Goal: Task Accomplishment & Management: Manage account settings

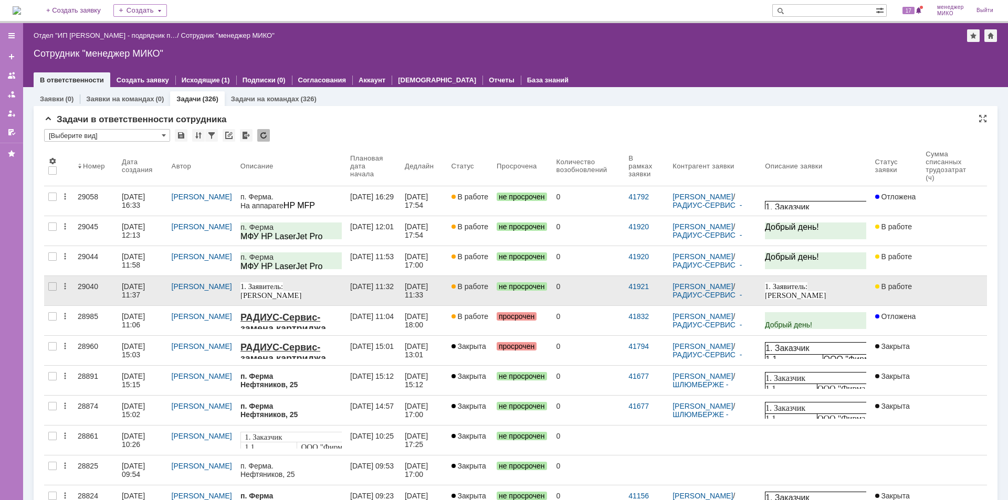
click at [82, 284] on div "29040" at bounding box center [96, 287] width 36 height 8
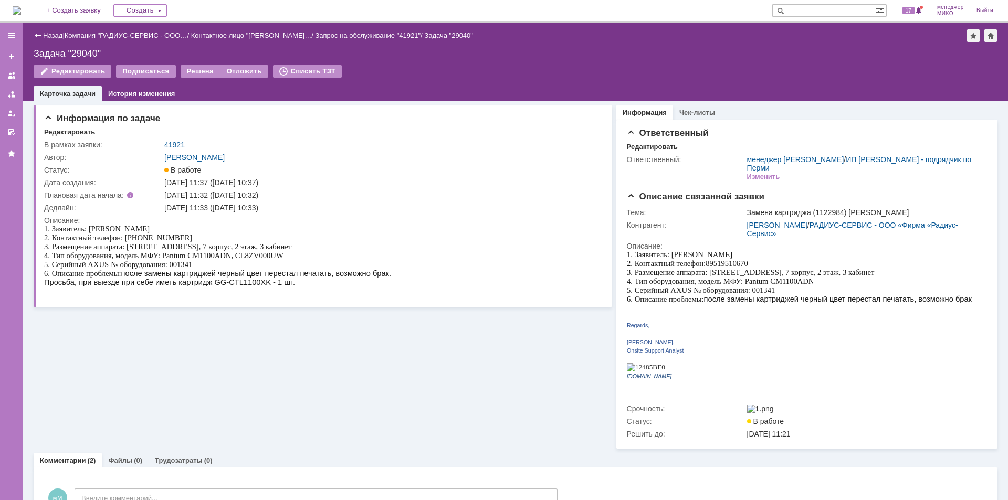
click at [65, 339] on div "Информация по задаче Редактировать В рамках заявки: 41921 Автор: Лонская Лариса…" at bounding box center [323, 275] width 579 height 348
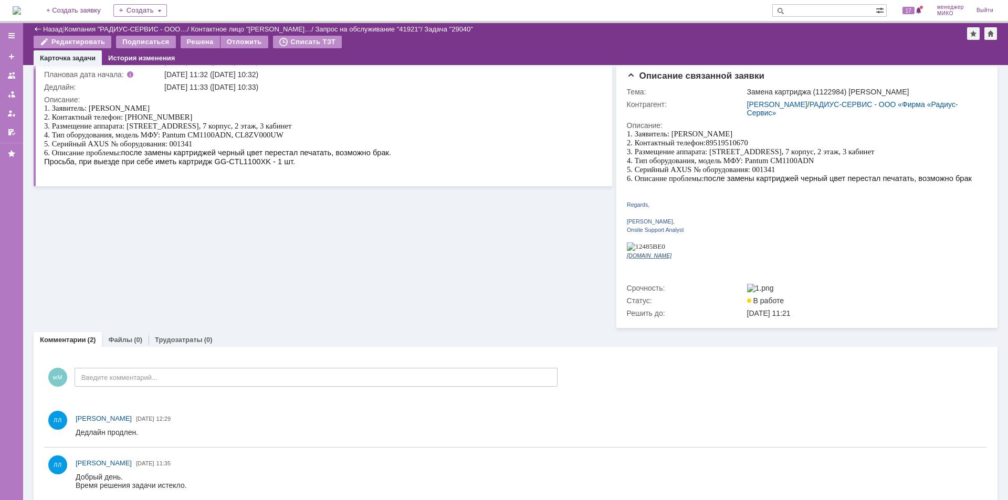
click at [216, 158] on span "Просьба, при выезде при себе иметь картридж GG-CTL1100XK - 1 шт." at bounding box center [169, 162] width 251 height 8
drag, startPoint x: 179, startPoint y: 161, endPoint x: 314, endPoint y: 166, distance: 135.6
click at [314, 166] on body "1. Заявитель: Nikolaeva Marina 2. Контактный телефон: 89519510670 3. Размещение…" at bounding box center [217, 139] width 347 height 70
copy span "картридж GG-CTL1100XK - 1 шт."
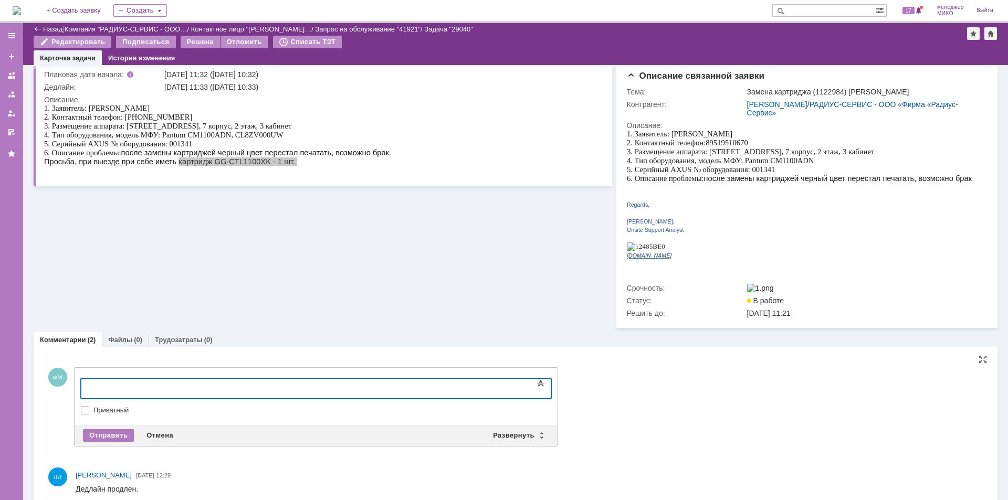
click at [185, 391] on div at bounding box center [166, 387] width 149 height 8
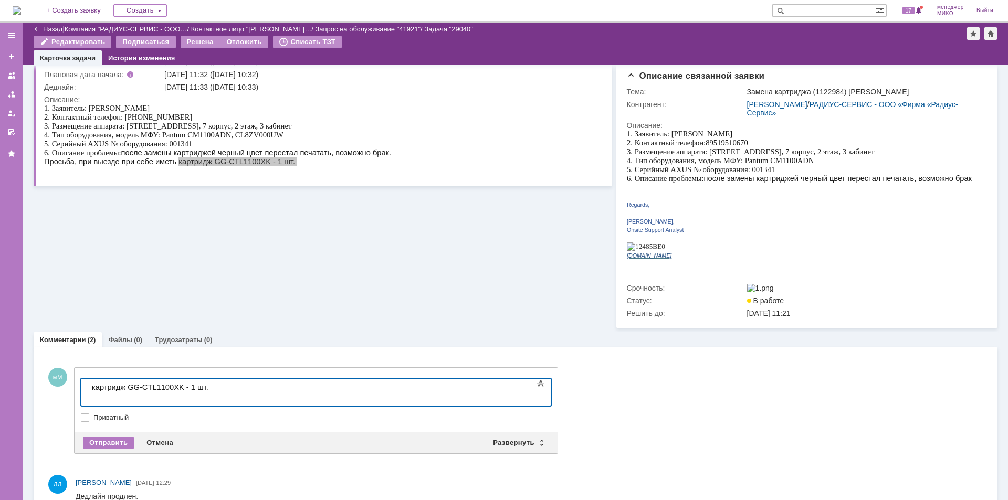
click at [241, 391] on div "картридж GG-CTL1100XK - 1 шт." at bounding box center [166, 387] width 149 height 8
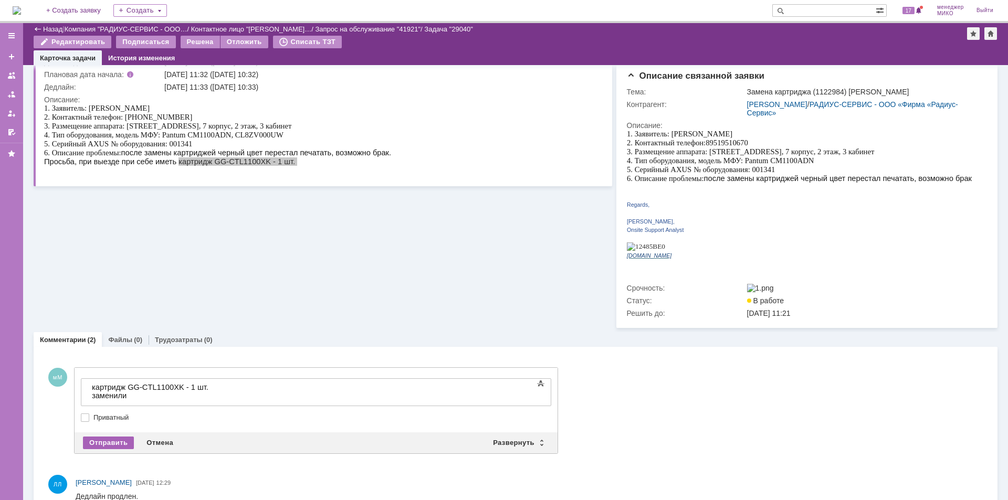
click at [119, 437] on div "Отправить" at bounding box center [108, 443] width 51 height 13
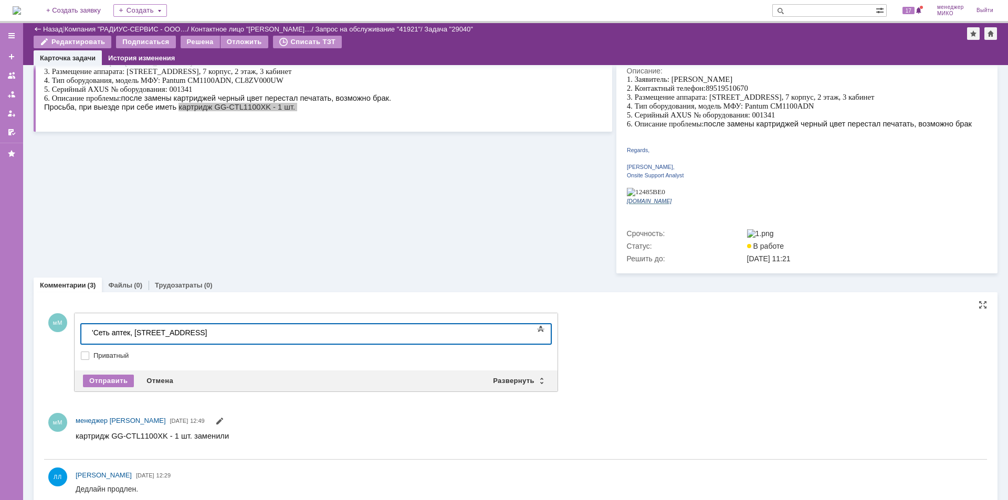
scroll to position [287, 4]
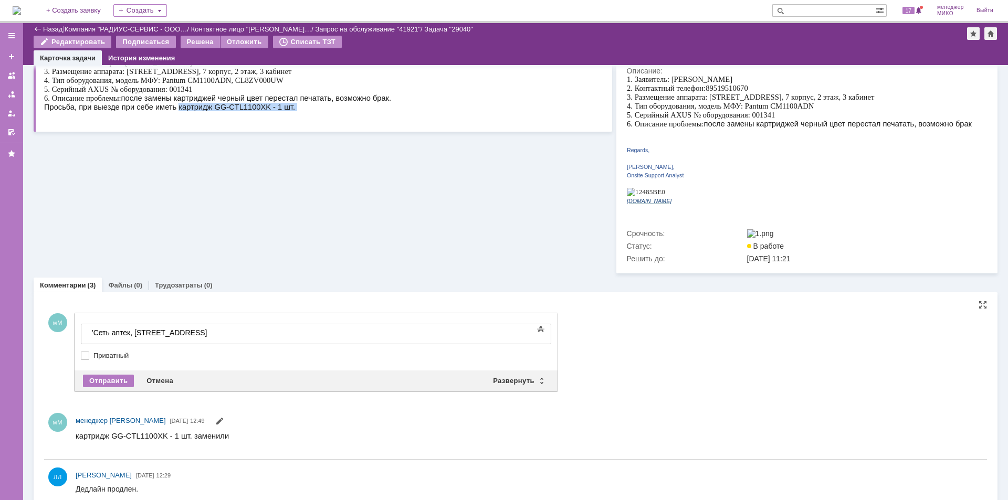
click at [302, 107] on div "Просьба, при выезде при себе иметь картридж GG-CTL1100XK - 1 шт." at bounding box center [217, 107] width 347 height 8
drag, startPoint x: 301, startPoint y: 108, endPoint x: 180, endPoint y: 111, distance: 120.8
click at [180, 111] on div "Просьба, при выезде при себе иметь картридж GG-CTL1100XK - 1 шт." at bounding box center [217, 107] width 347 height 8
copy span "картридж GG-CTL1100XK - 1 шт."
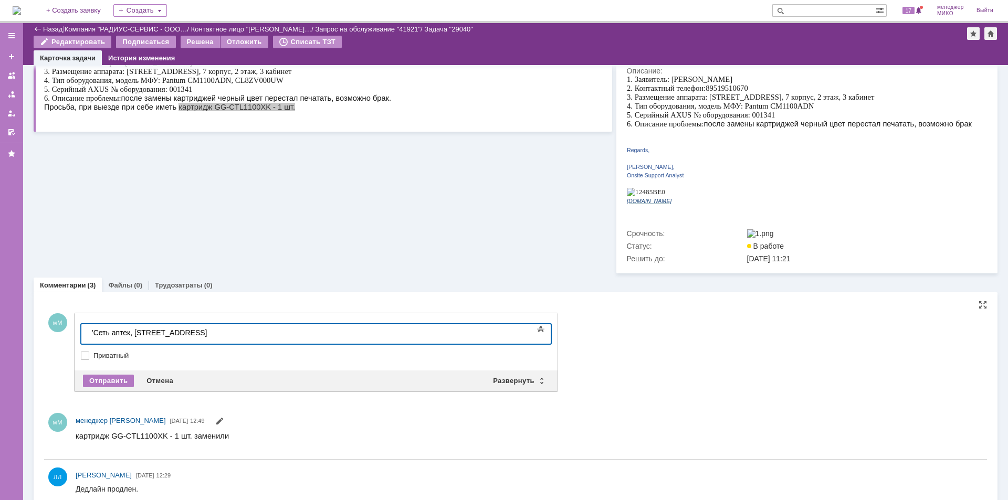
drag, startPoint x: 214, startPoint y: 334, endPoint x: 38, endPoint y: 307, distance: 178.0
click at [88, 325] on html "'Сеть аптек, Альфа, Ленина, 94 'Сеть аптек, Альфа, Ленина, 94" at bounding box center [167, 334] width 158 height 18
click at [122, 375] on div "Отправить" at bounding box center [108, 381] width 51 height 13
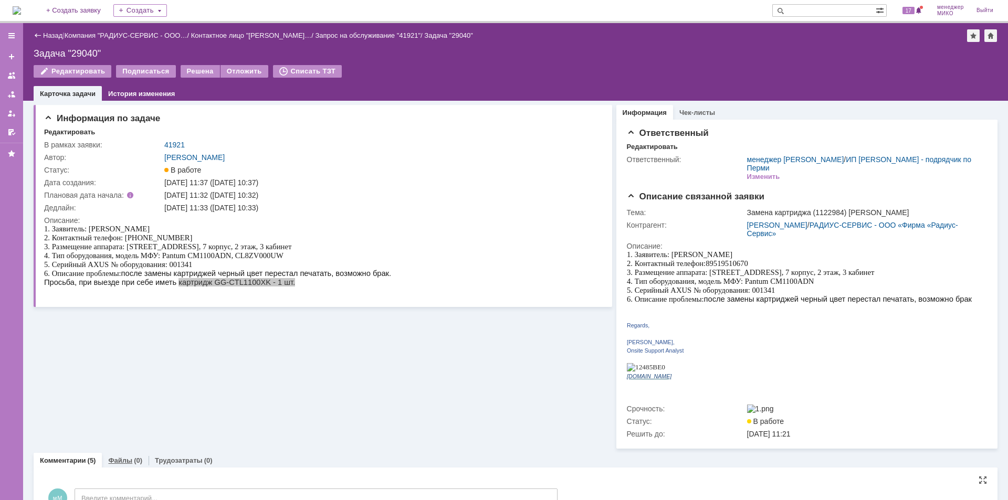
scroll to position [0, 0]
click at [127, 457] on link "Файлы" at bounding box center [120, 461] width 24 height 8
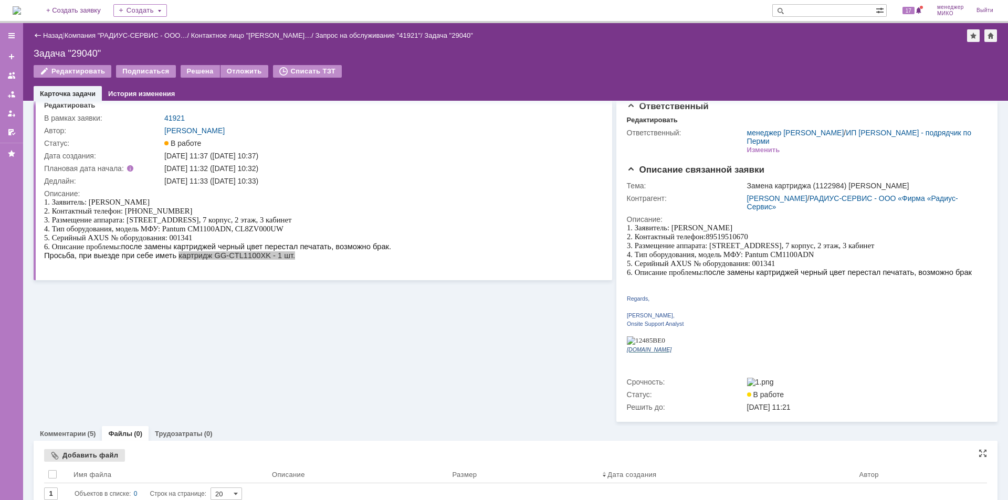
click at [100, 450] on div "Добавить файл" at bounding box center [84, 456] width 81 height 13
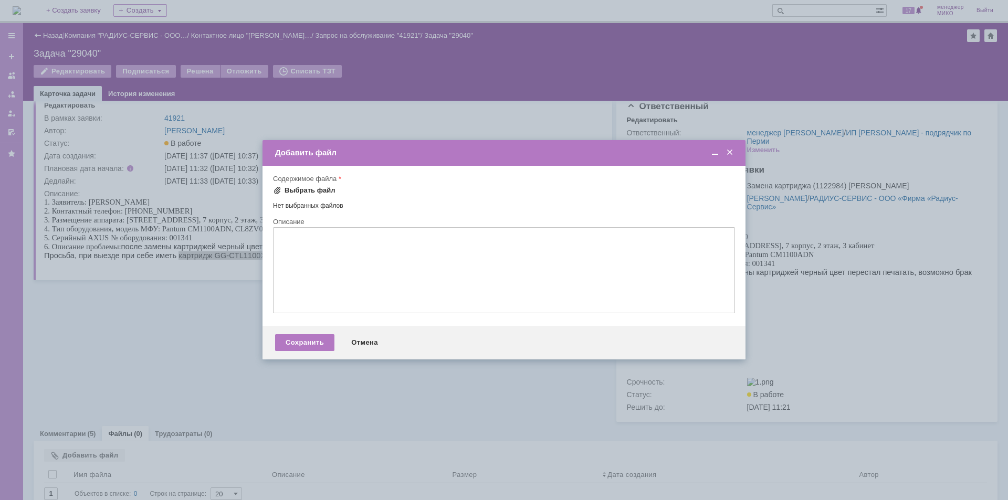
click at [295, 189] on div "Выбрать файл" at bounding box center [310, 190] width 51 height 8
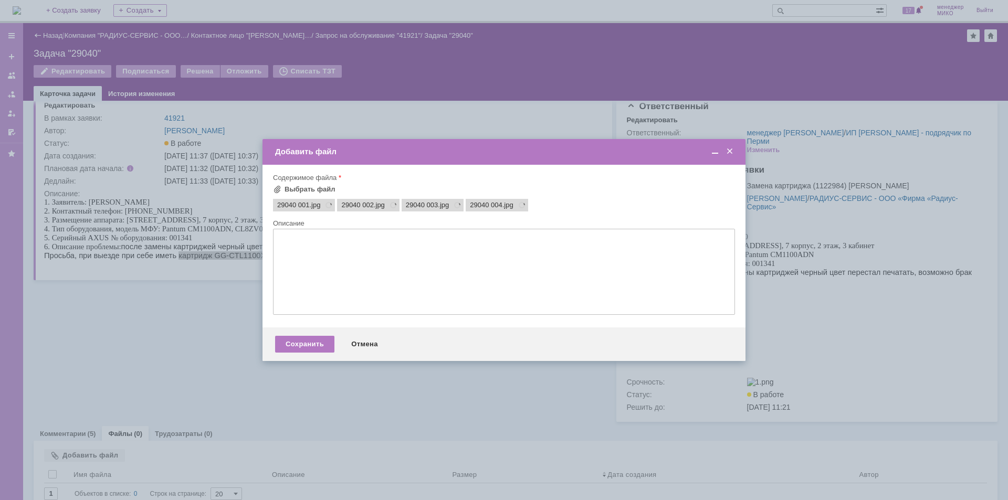
scroll to position [0, 0]
click at [314, 344] on div "Сохранить" at bounding box center [304, 344] width 59 height 17
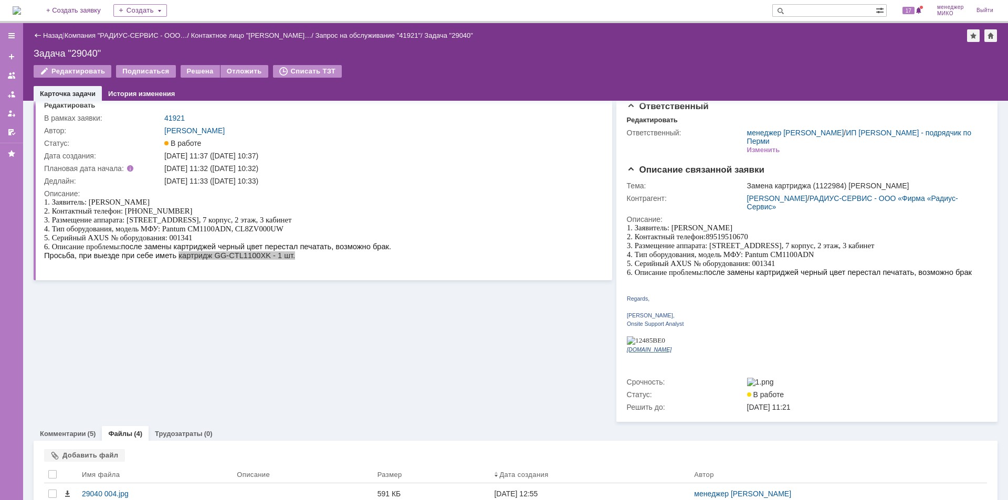
click at [191, 64] on div "Назад | Компания "РАДИУС-СЕРВИС - ООО… / Контактное лицо "Roman Vorobev… / Запр…" at bounding box center [515, 62] width 985 height 78
click at [190, 68] on div "Решена" at bounding box center [200, 71] width 39 height 13
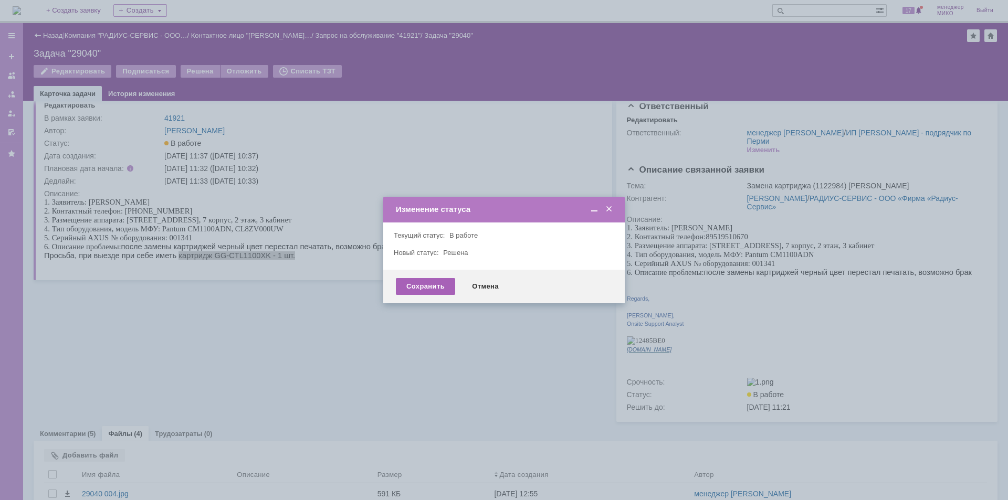
click at [426, 286] on div "Сохранить" at bounding box center [425, 286] width 59 height 17
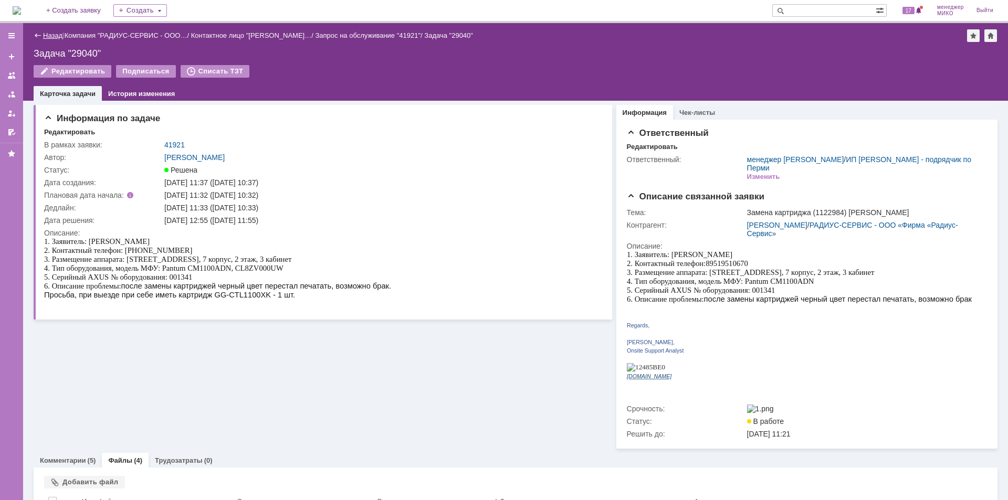
click at [51, 37] on link "Назад" at bounding box center [52, 36] width 19 height 8
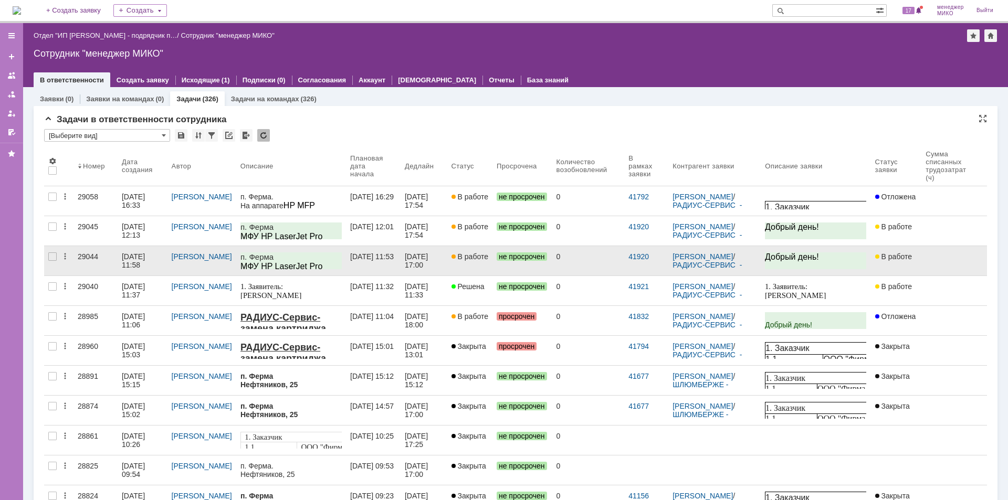
click at [85, 257] on div "29044" at bounding box center [96, 257] width 36 height 8
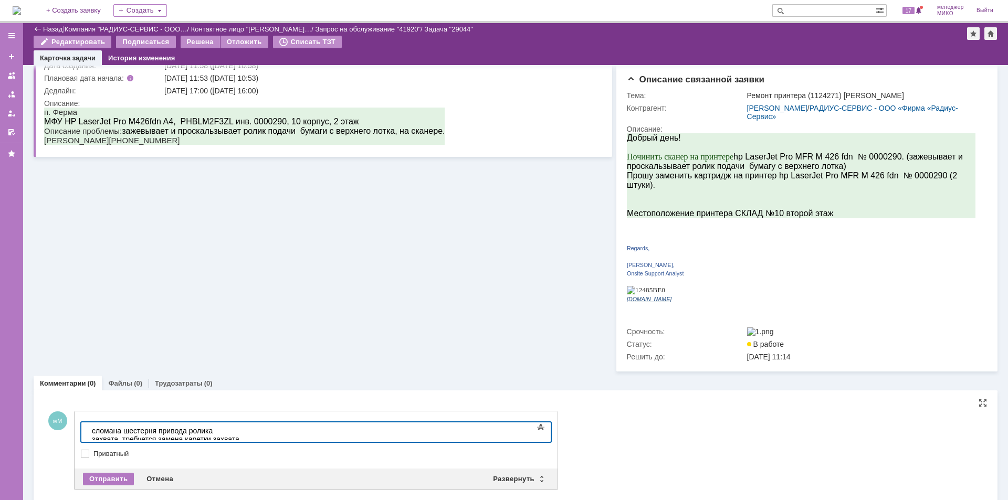
scroll to position [83, 0]
click at [95, 472] on div "Отправить" at bounding box center [108, 478] width 51 height 13
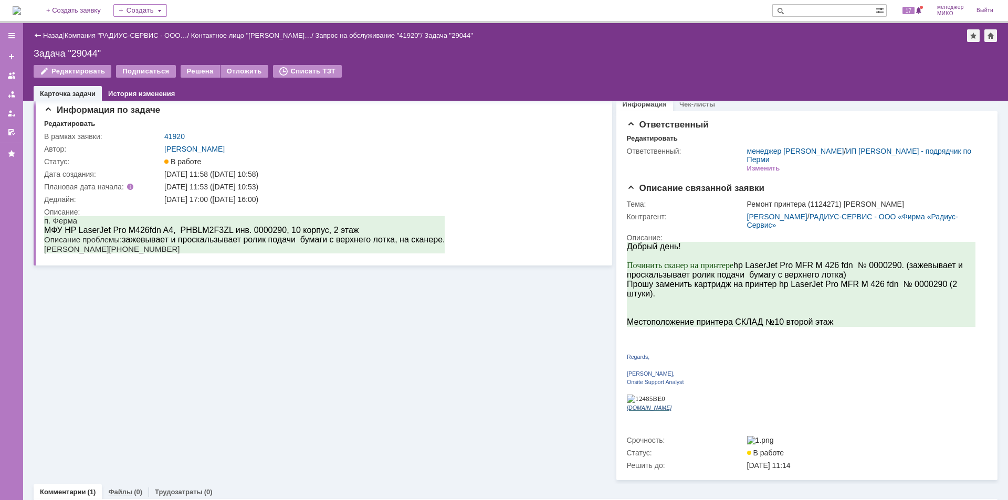
scroll to position [0, 0]
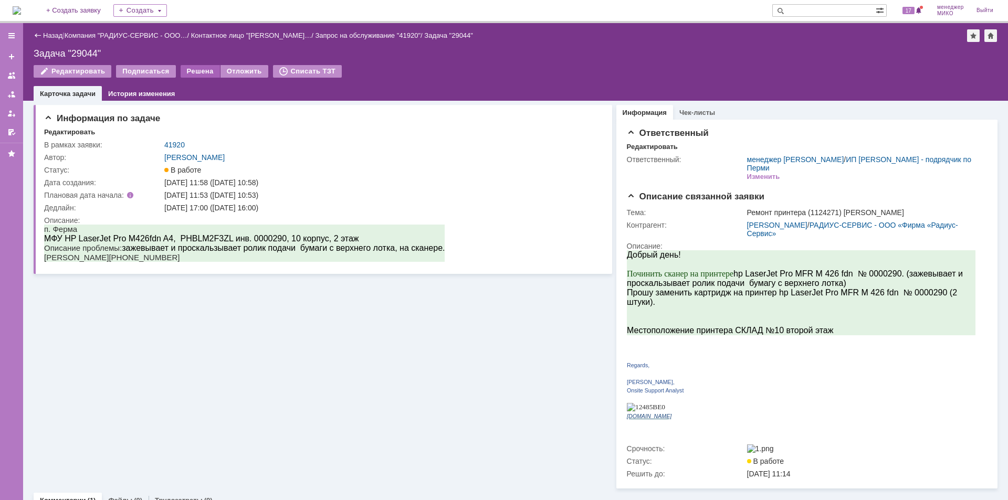
click at [189, 72] on div "Решена" at bounding box center [200, 71] width 39 height 13
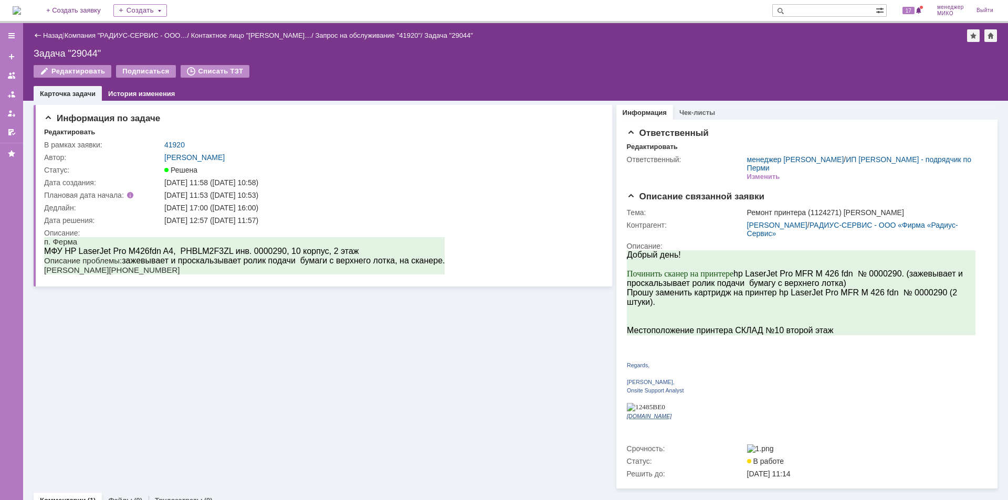
click at [106, 412] on div "Информация по задаче Редактировать В рамках заявки: 41920 Автор: Лонская Лариса…" at bounding box center [323, 295] width 579 height 388
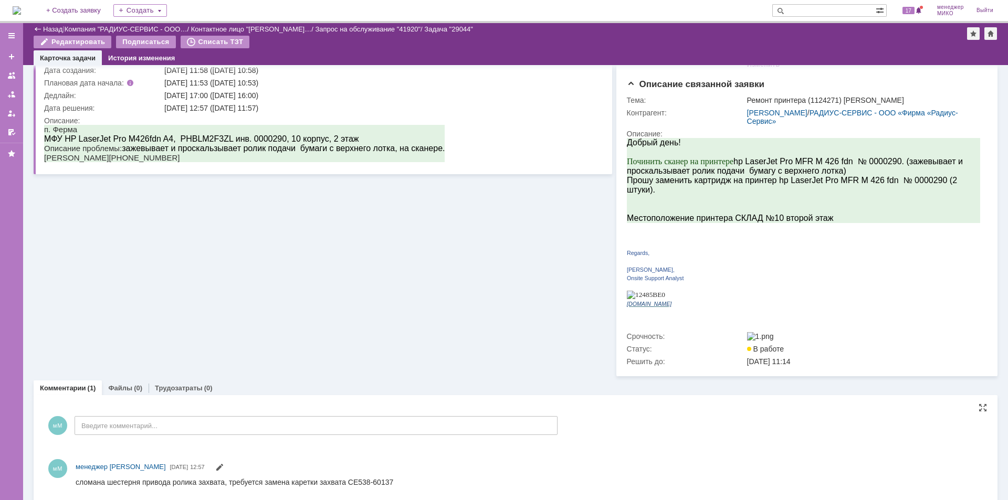
scroll to position [74, 0]
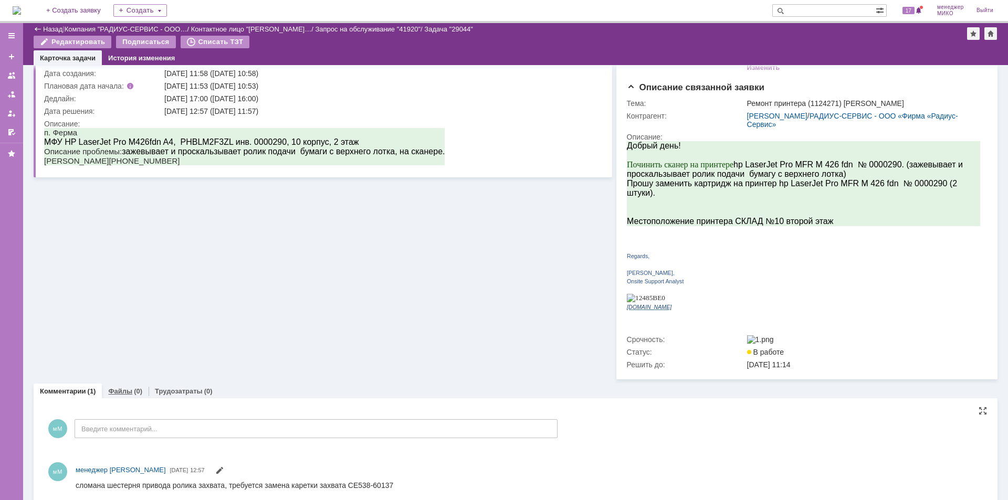
click at [124, 388] on link "Файлы" at bounding box center [120, 392] width 24 height 8
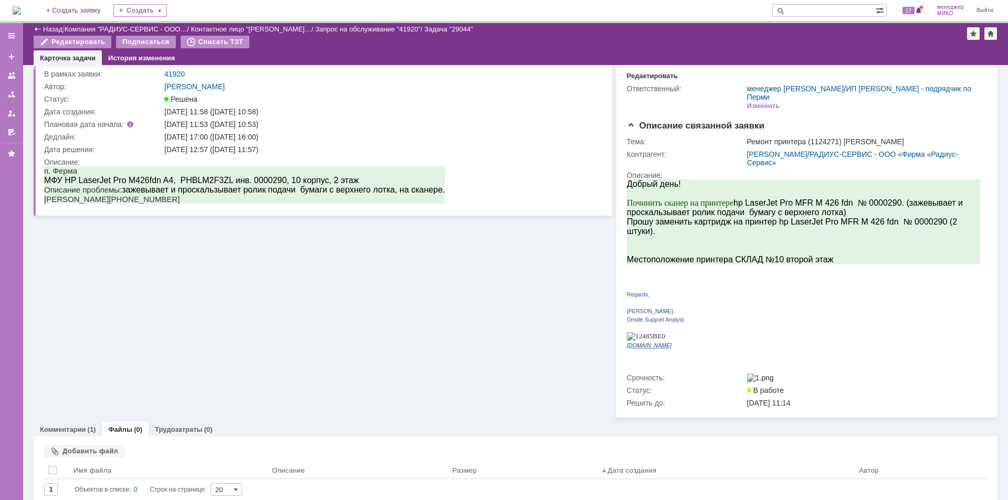
scroll to position [31, 0]
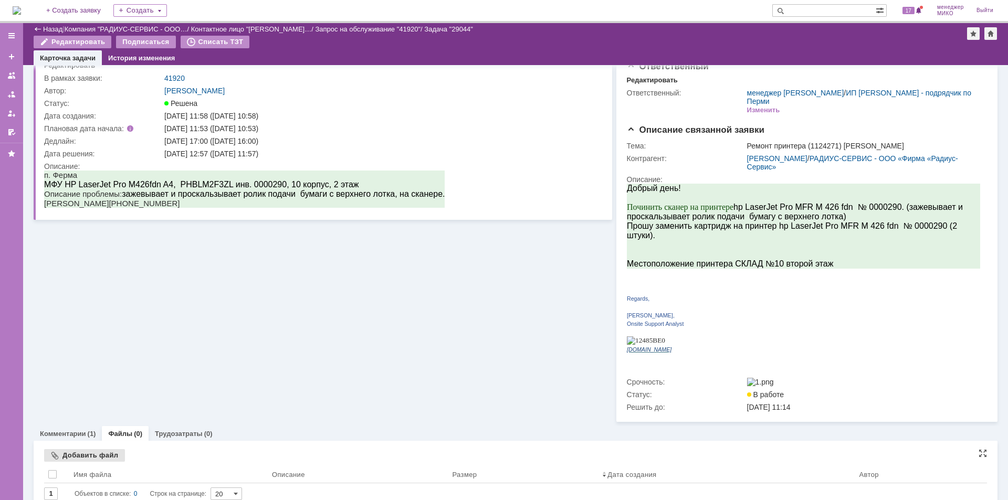
click at [95, 450] on div "Добавить файл" at bounding box center [84, 456] width 81 height 13
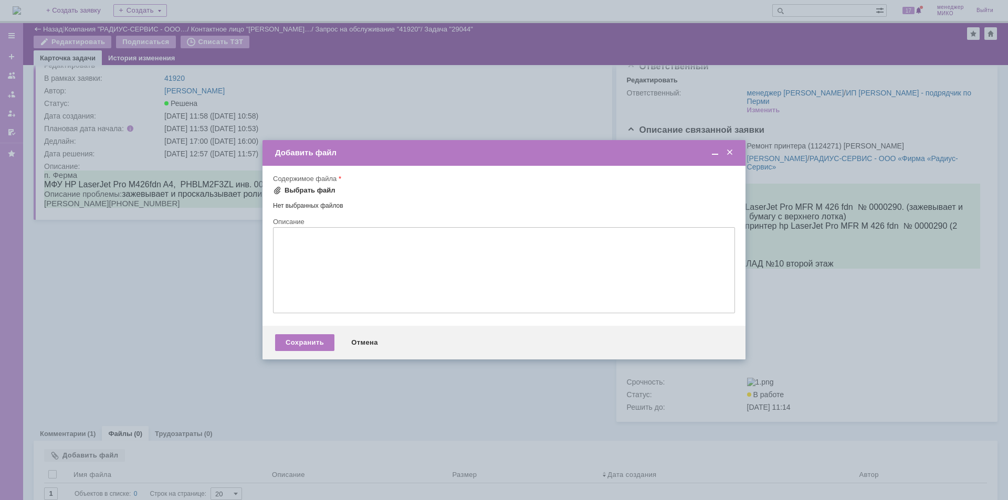
click at [311, 193] on div "Выбрать файл" at bounding box center [310, 190] width 51 height 8
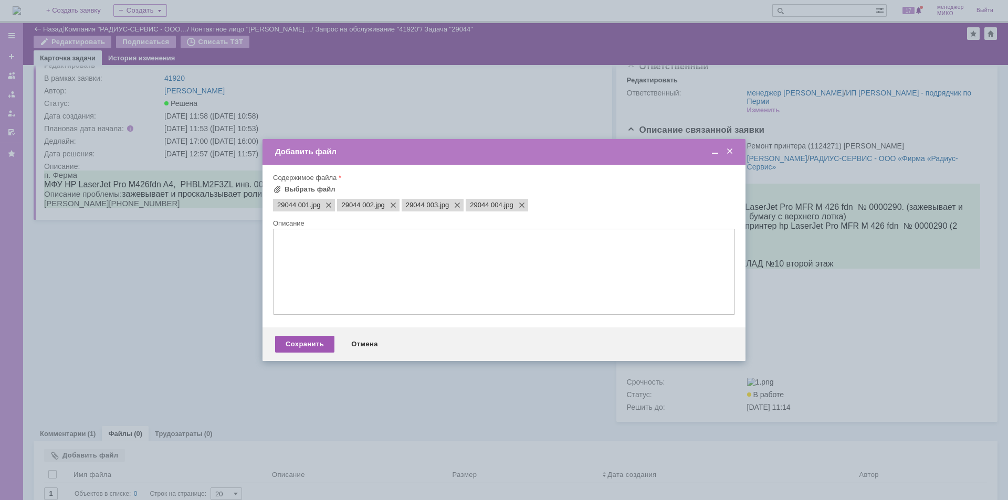
scroll to position [0, 0]
click at [310, 343] on div "Сохранить" at bounding box center [304, 344] width 59 height 17
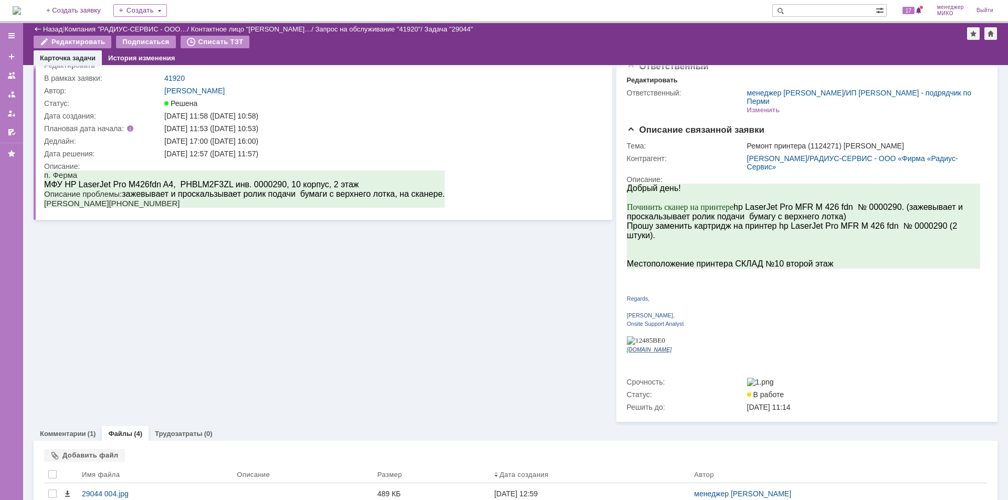
click at [132, 298] on div "Информация по задаче Редактировать В рамках заявки: 41920 Автор: Лонская Лариса…" at bounding box center [323, 228] width 579 height 388
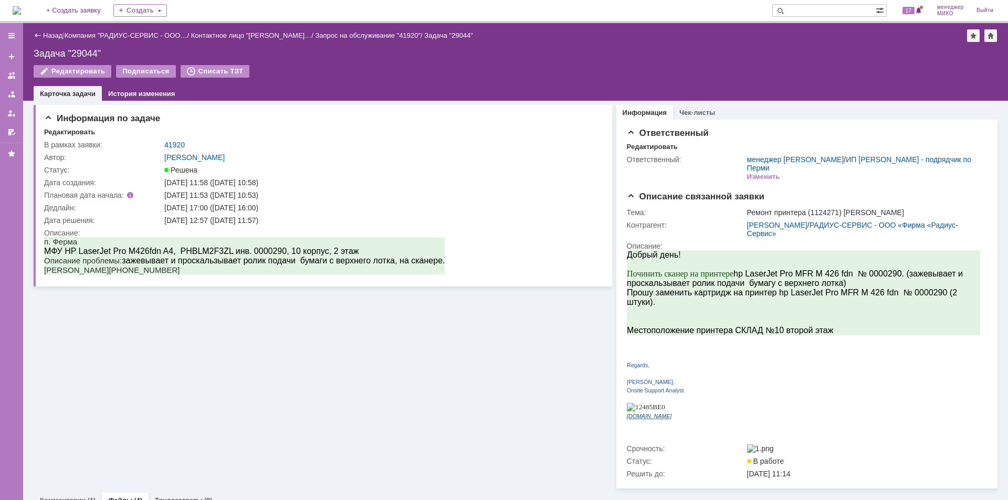
click at [40, 36] on div "Назад" at bounding box center [48, 36] width 29 height 8
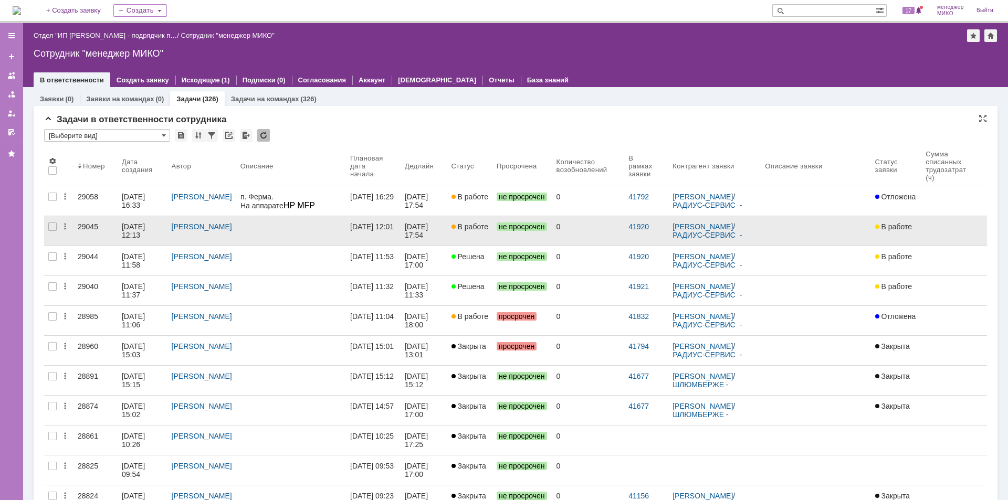
click at [86, 228] on div "29045" at bounding box center [96, 227] width 36 height 8
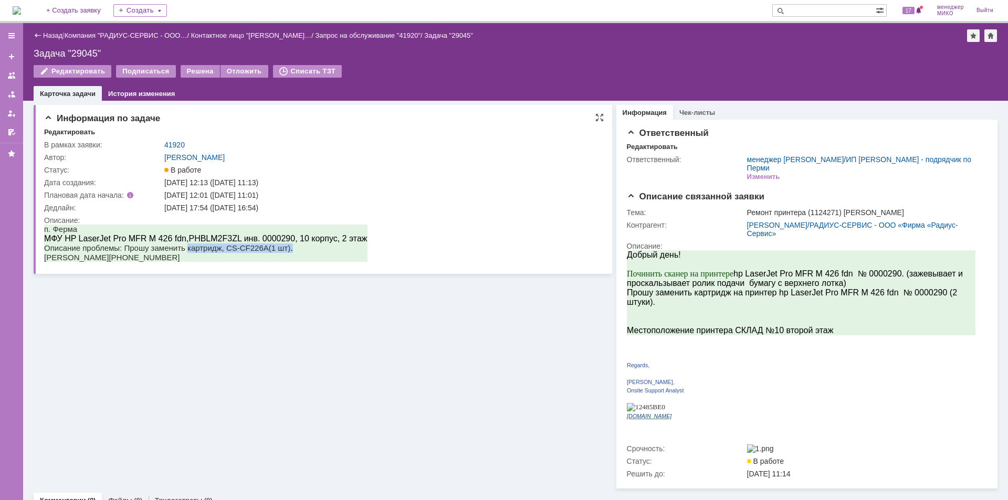
drag, startPoint x: 189, startPoint y: 248, endPoint x: 293, endPoint y: 249, distance: 104.0
click at [293, 249] on p "Описание проблемы: Прошу заменить картридж, CS-CF226A(1 шт) ." at bounding box center [205, 248] width 323 height 9
copy p "картридж, CS-CF226A(1 шт) ."
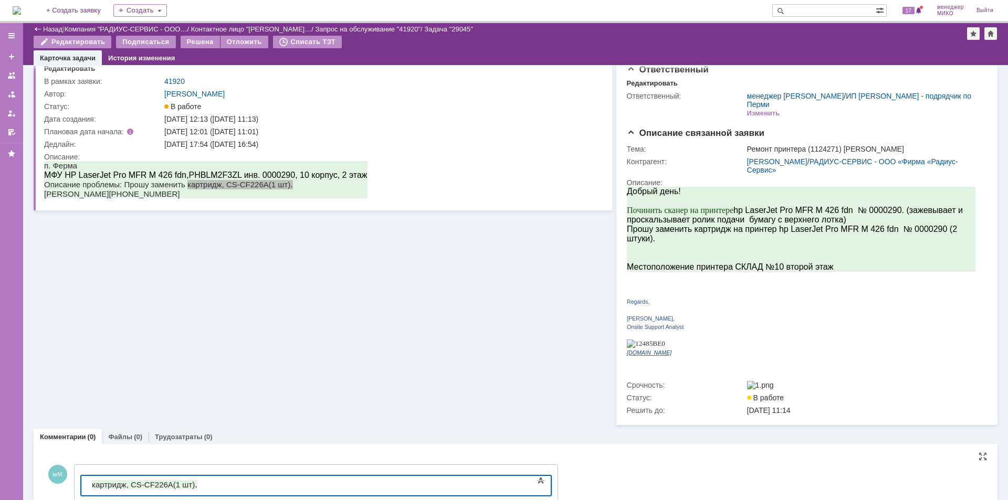
click at [170, 483] on span "картридж, CS-CF226A(1 шт)" at bounding box center [143, 485] width 103 height 9
click at [173, 484] on span "картридж, CS-CF226A(1 шт)" at bounding box center [143, 485] width 103 height 9
click at [206, 489] on div "картридж, CS-CF226Х(1 шт) ." at bounding box center [166, 485] width 149 height 9
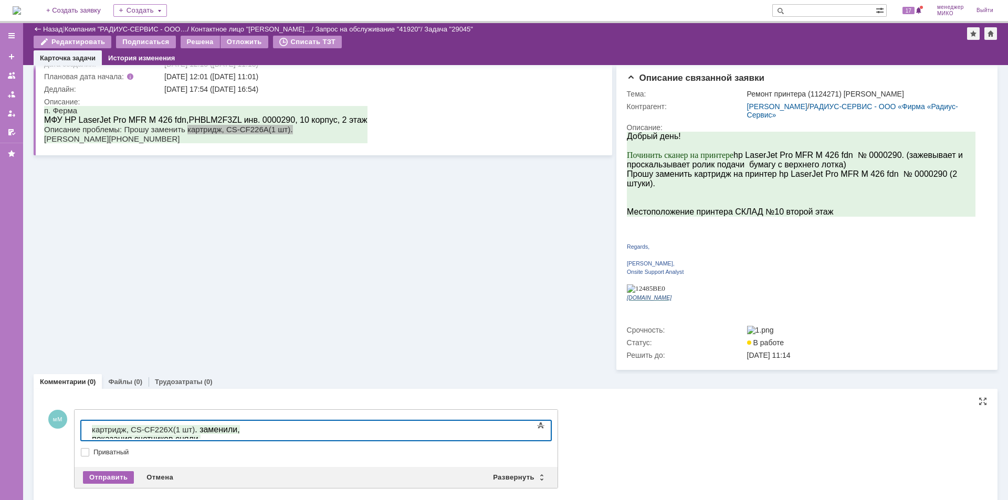
click at [121, 472] on div "Отправить" at bounding box center [108, 478] width 51 height 13
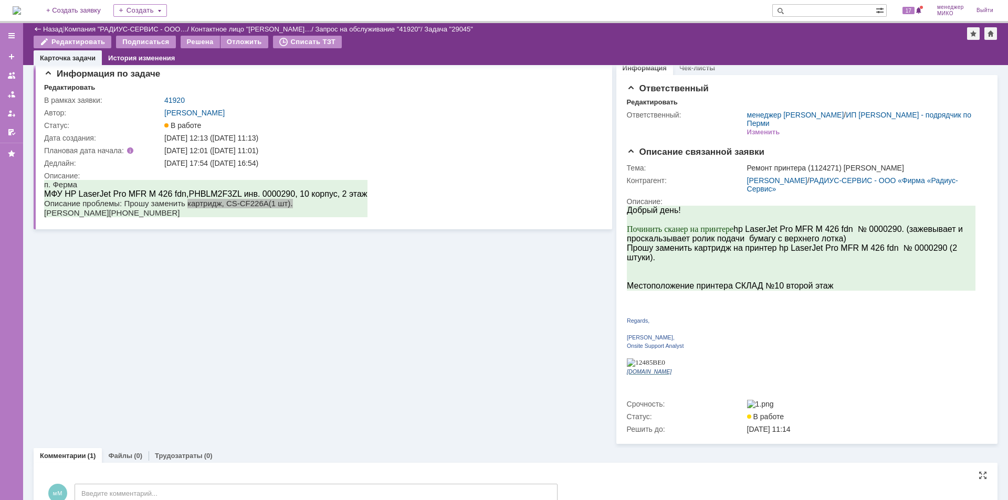
scroll to position [0, 0]
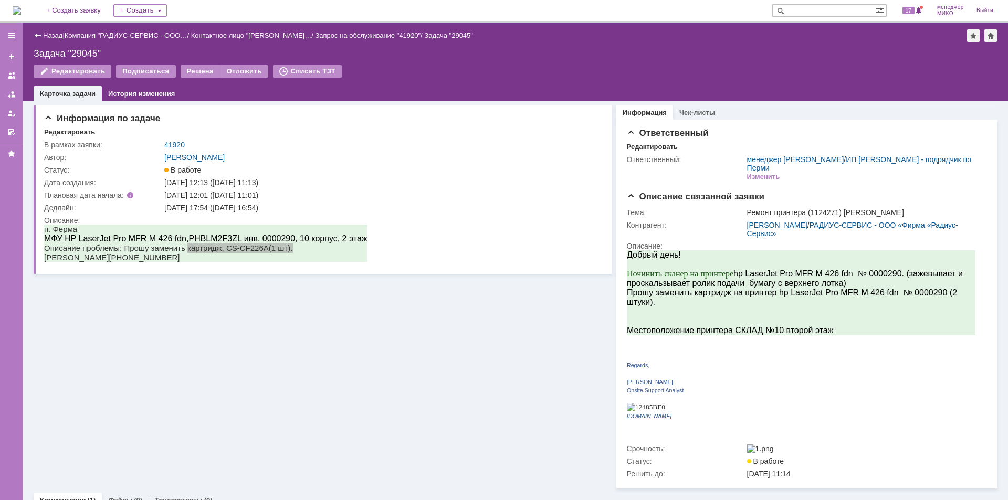
click at [139, 328] on div "Информация по задаче Редактировать В рамках заявки: 41920 Автор: Лонская Лариса…" at bounding box center [323, 295] width 579 height 388
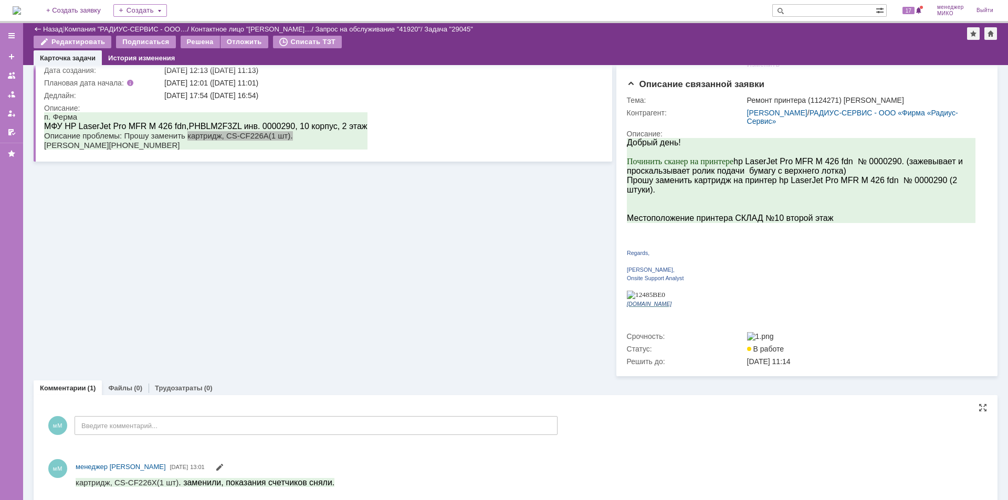
scroll to position [75, 0]
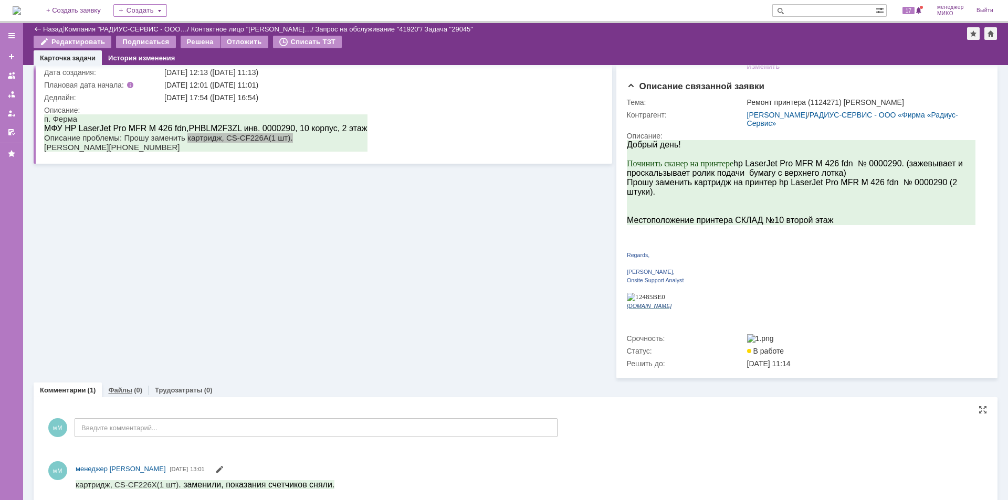
click at [117, 387] on link "Файлы" at bounding box center [120, 391] width 24 height 8
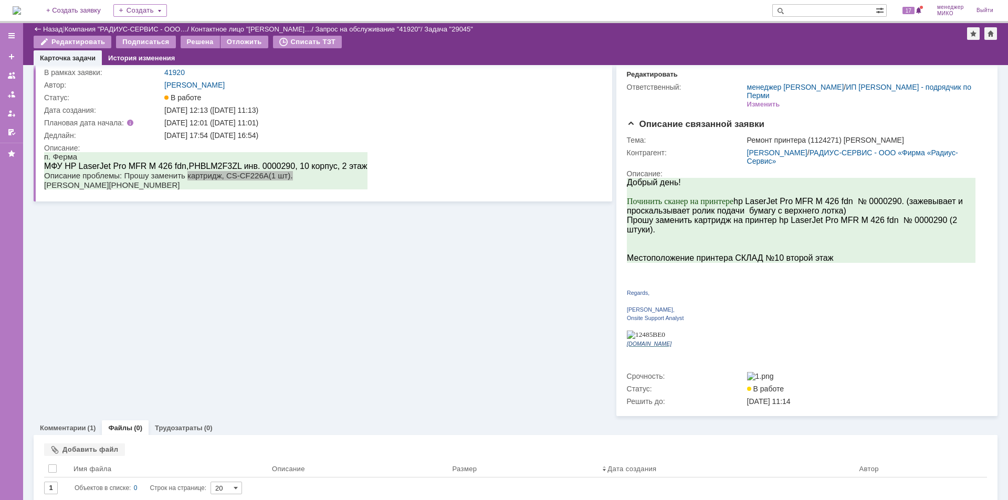
scroll to position [31, 0]
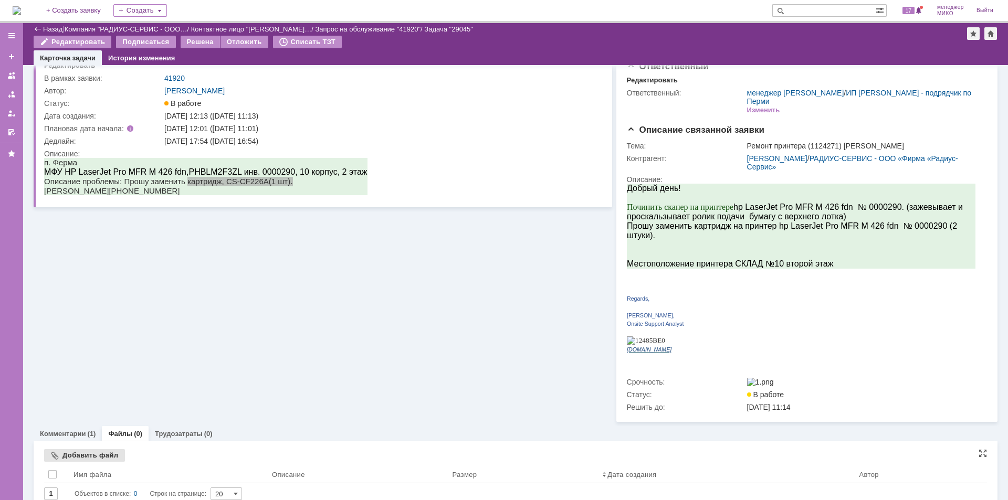
click at [94, 450] on div "Добавить файл" at bounding box center [84, 456] width 81 height 13
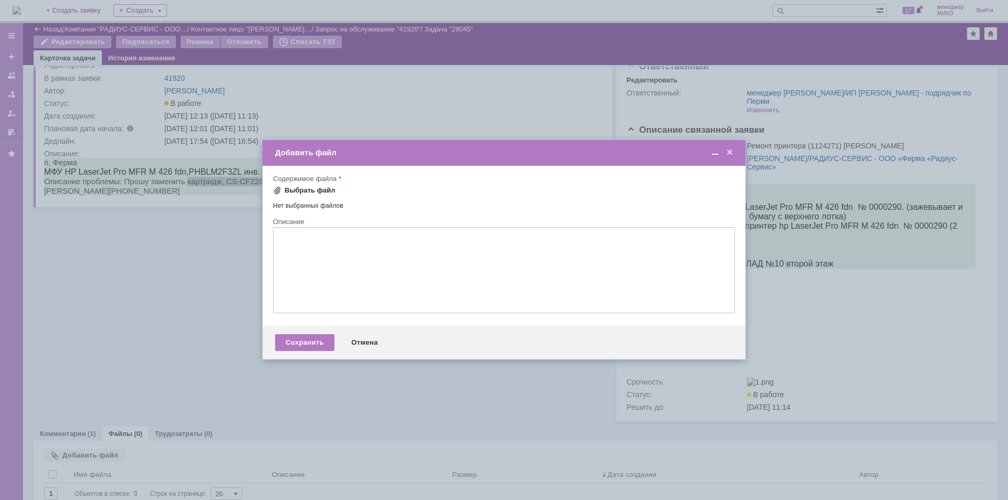
click at [301, 190] on div "Выбрать файл" at bounding box center [310, 190] width 51 height 8
click at [302, 339] on div "Сохранить" at bounding box center [304, 344] width 59 height 17
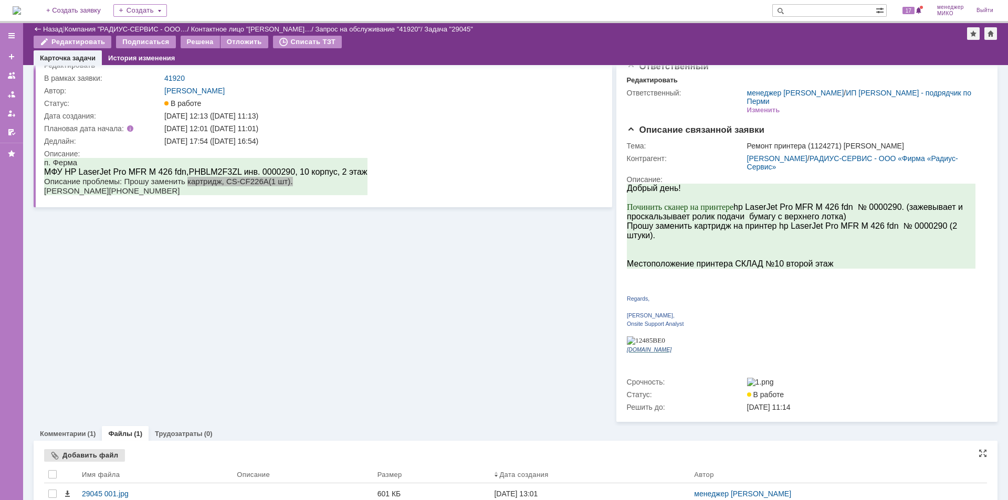
click at [80, 450] on div "Добавить файл" at bounding box center [84, 456] width 81 height 13
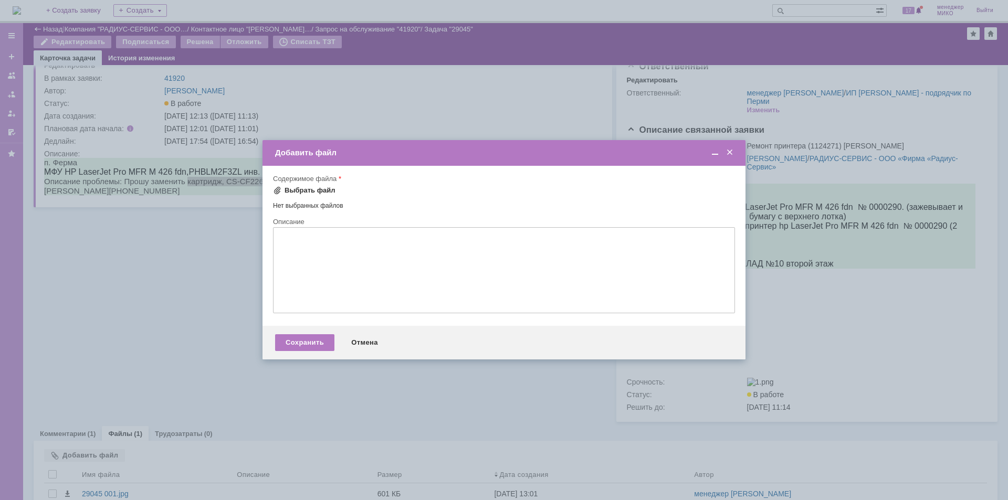
click at [307, 190] on div "Выбрать файл" at bounding box center [310, 190] width 51 height 8
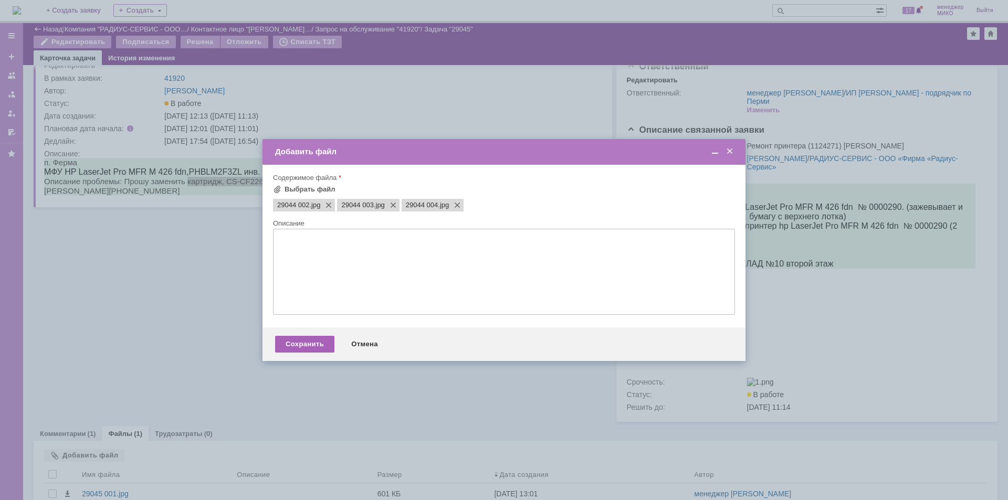
click at [308, 346] on div "Сохранить" at bounding box center [304, 344] width 59 height 17
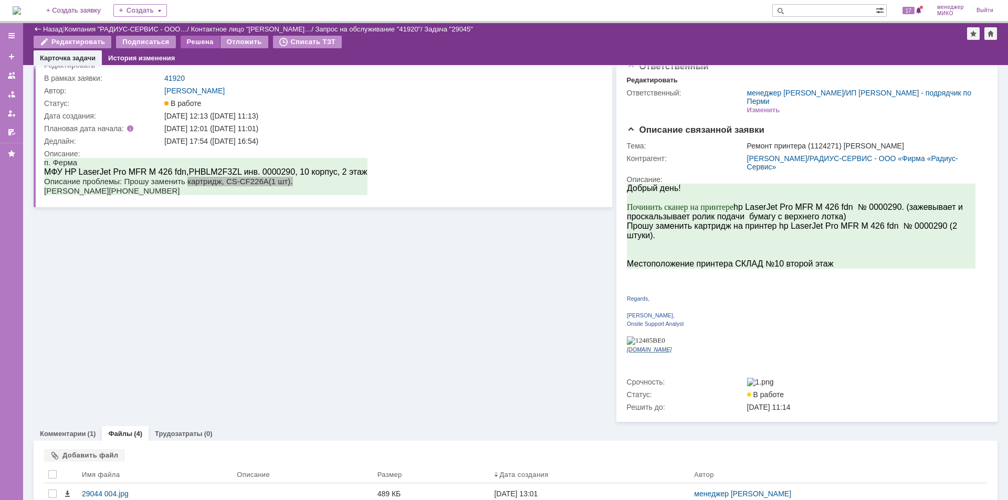
click at [186, 41] on div "Решена" at bounding box center [200, 42] width 39 height 13
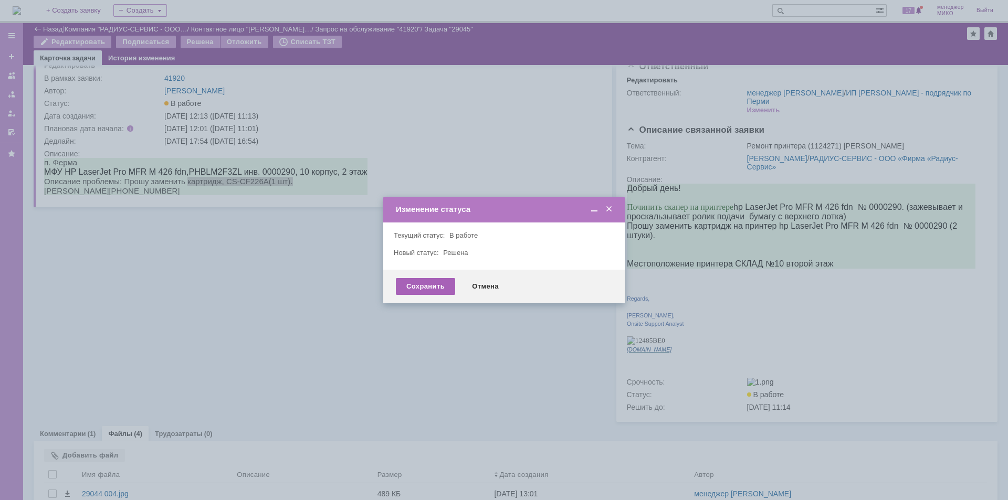
click at [437, 285] on div "Сохранить" at bounding box center [425, 286] width 59 height 17
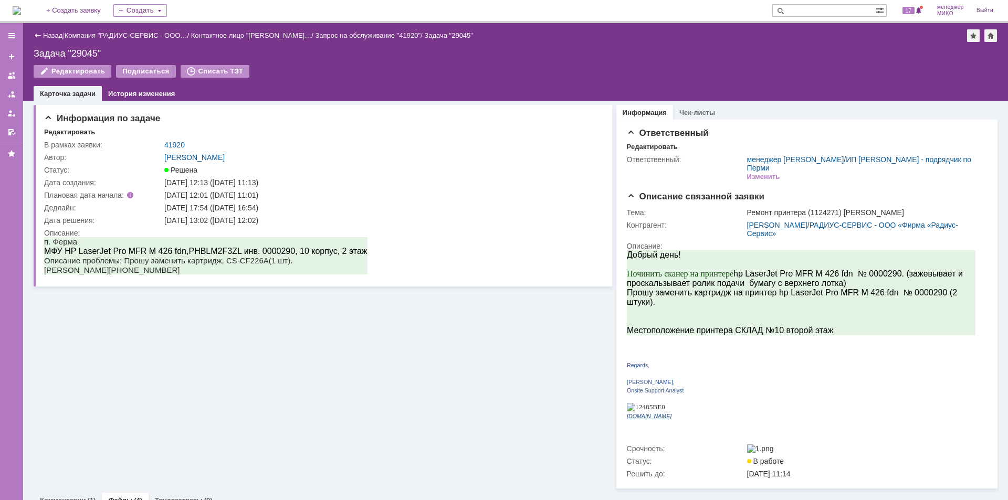
click at [47, 39] on div "Назад | Компания "РАДИУС-СЕРВИС - ООО… / Контактное лицо "Roman Vorobev… / Запр…" at bounding box center [516, 35] width 964 height 13
click at [49, 33] on link "Назад" at bounding box center [52, 36] width 19 height 8
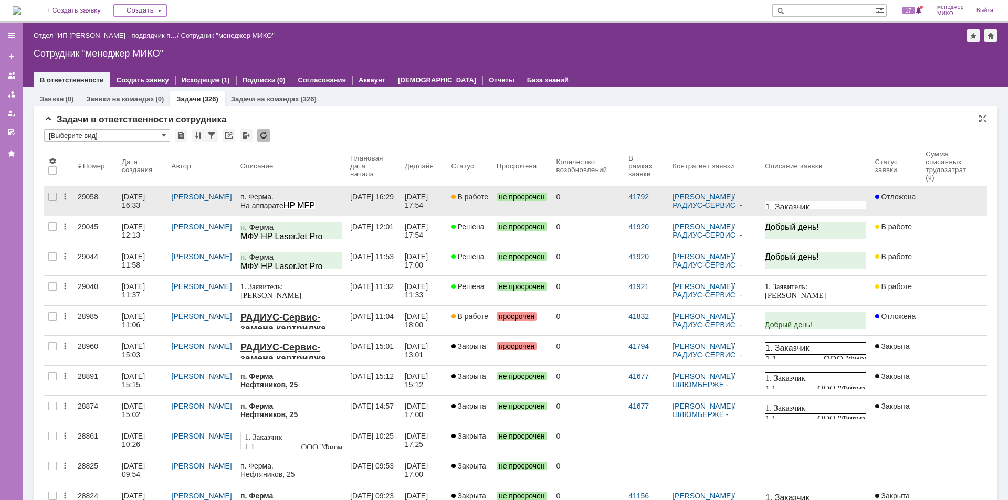
click at [75, 197] on link "29058" at bounding box center [96, 200] width 44 height 29
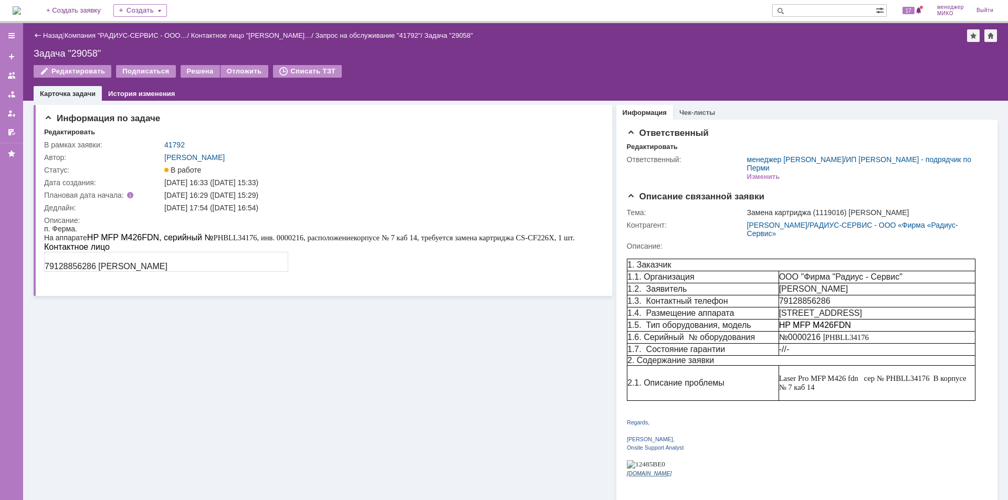
click at [185, 394] on div "Информация по задаче Редактировать В рамках заявки: 41792 Автор: Лонская Лариса…" at bounding box center [323, 324] width 579 height 446
drag, startPoint x: 474, startPoint y: 238, endPoint x: 547, endPoint y: 238, distance: 73.0
click at [547, 238] on span "корпусе № 7 каб 14, требуется замена картриджа CS-CF226X, 1 шт." at bounding box center [464, 238] width 221 height 8
copy span "картриджа CS-CF226X"
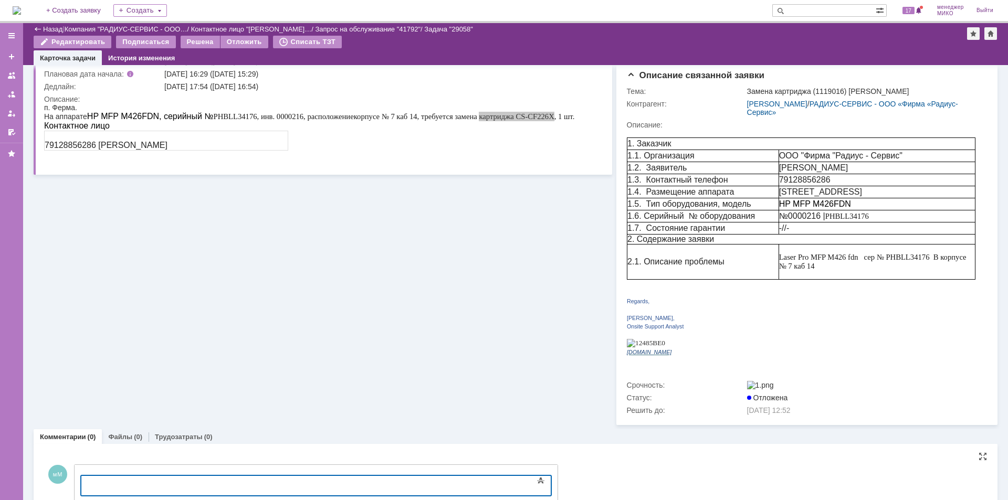
click at [241, 484] on div at bounding box center [166, 485] width 149 height 8
click at [128, 485] on span "картриджа CS-CF226X" at bounding box center [129, 485] width 75 height 8
click at [175, 483] on div "картридж CS-CF226X" at bounding box center [166, 485] width 149 height 9
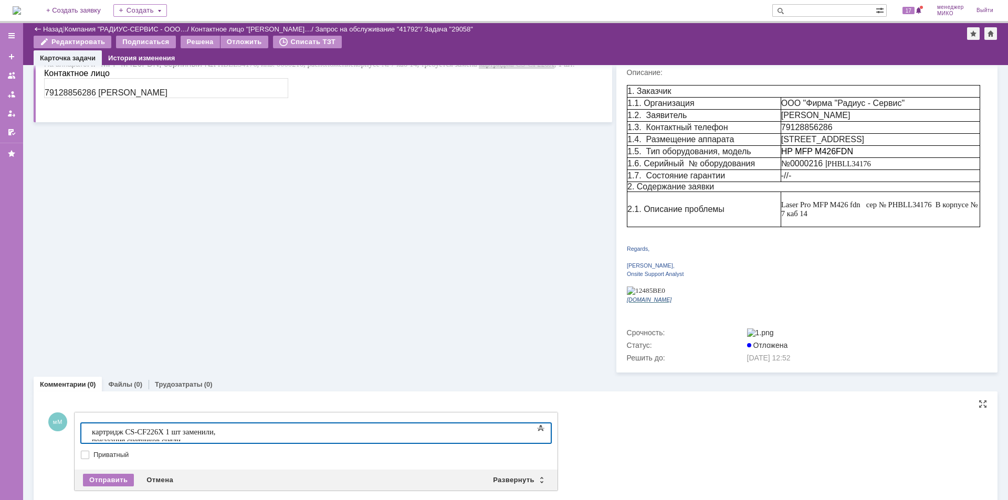
scroll to position [141, 0]
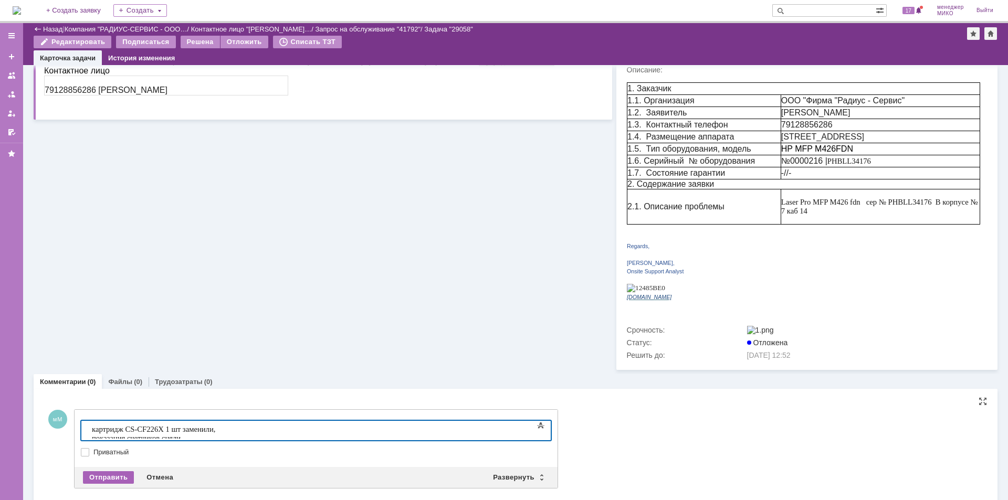
click at [107, 472] on div "Отправить" at bounding box center [108, 478] width 51 height 13
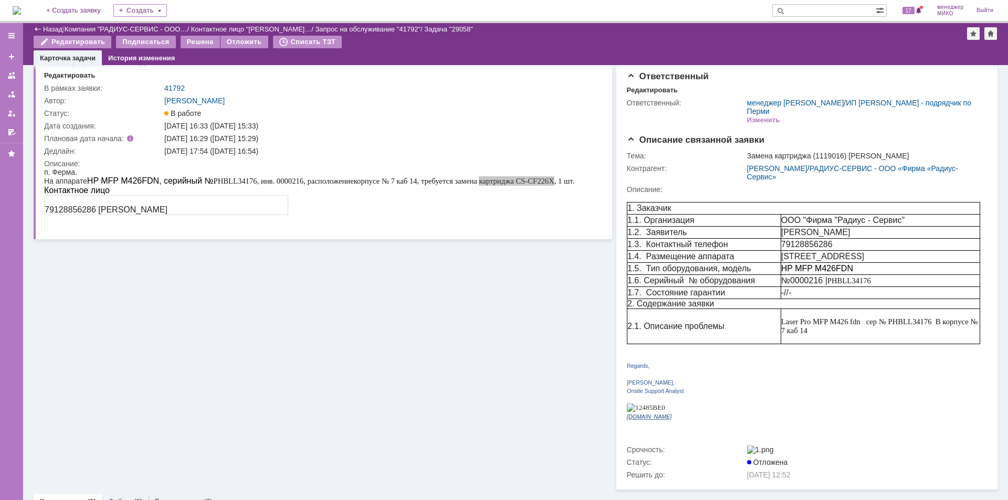
scroll to position [0, 0]
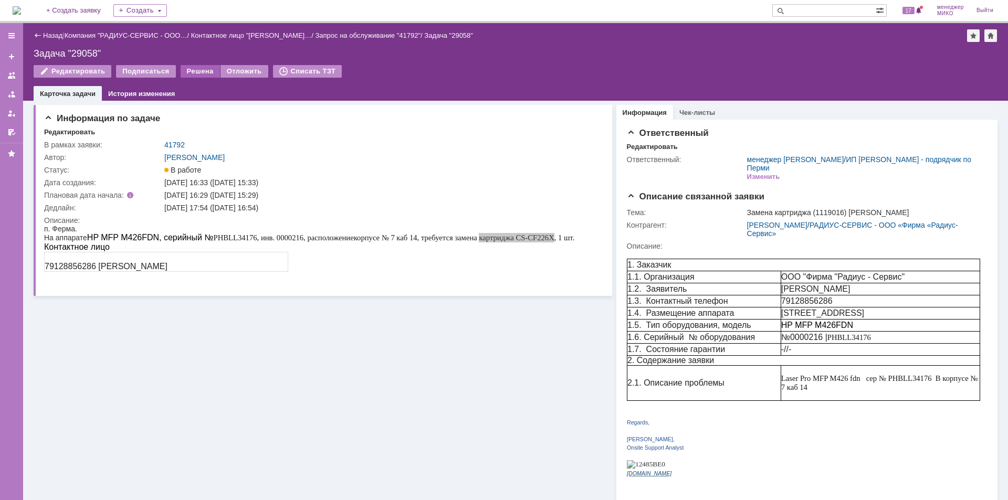
click at [191, 68] on div "Решена" at bounding box center [200, 71] width 39 height 13
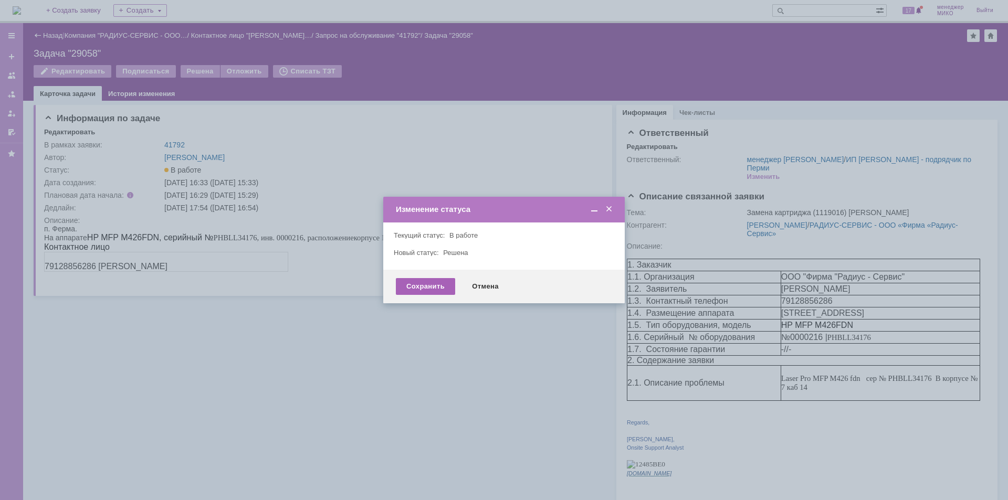
click at [419, 285] on div "Сохранить" at bounding box center [425, 286] width 59 height 17
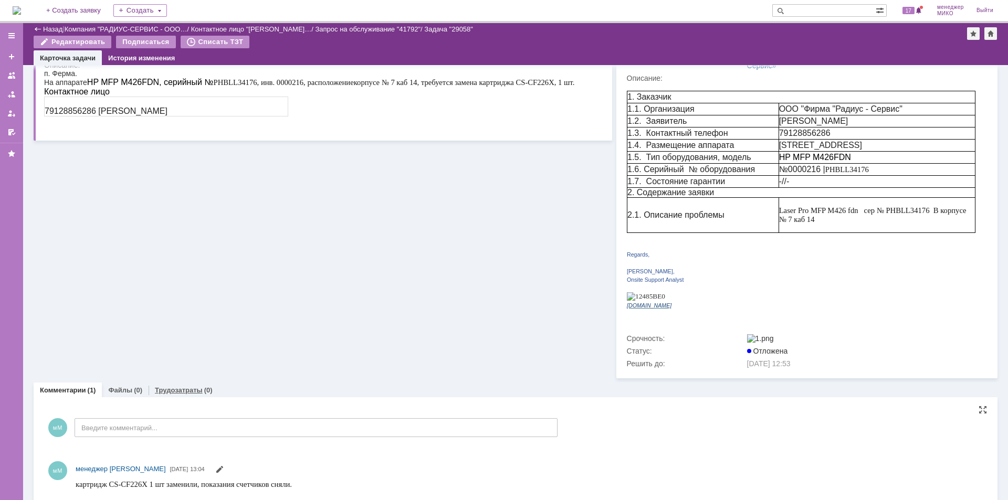
scroll to position [132, 0]
click at [121, 383] on div "Файлы (0)" at bounding box center [125, 390] width 47 height 15
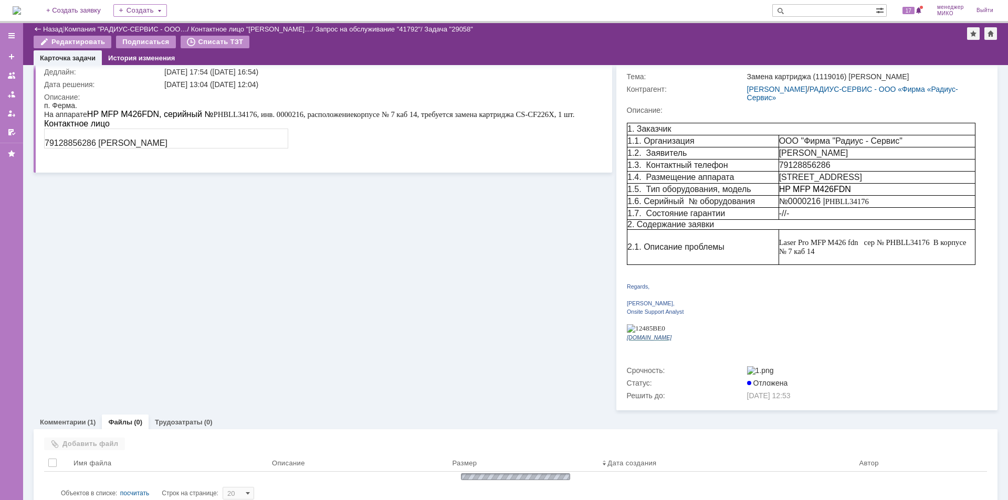
scroll to position [89, 0]
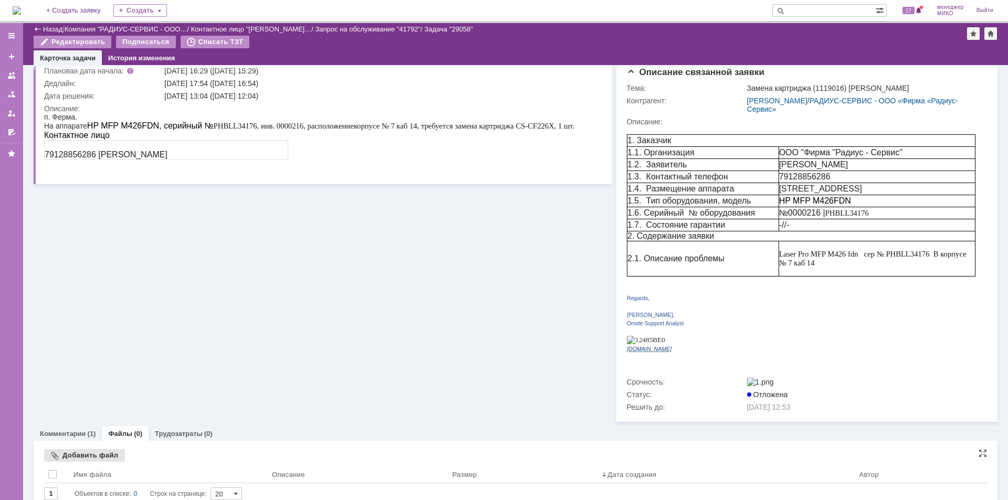
click at [95, 450] on div "Добавить файл" at bounding box center [84, 456] width 81 height 13
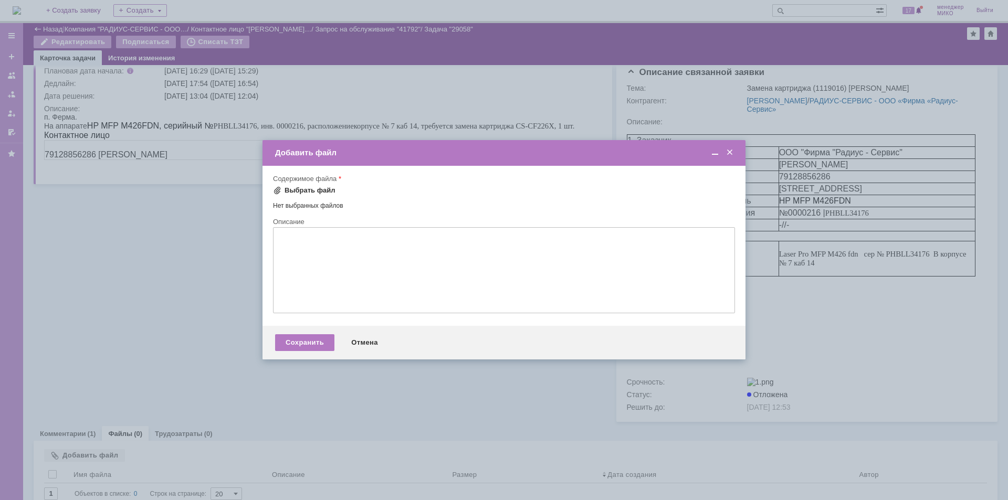
click at [314, 191] on div "Выбрать файл" at bounding box center [310, 190] width 51 height 8
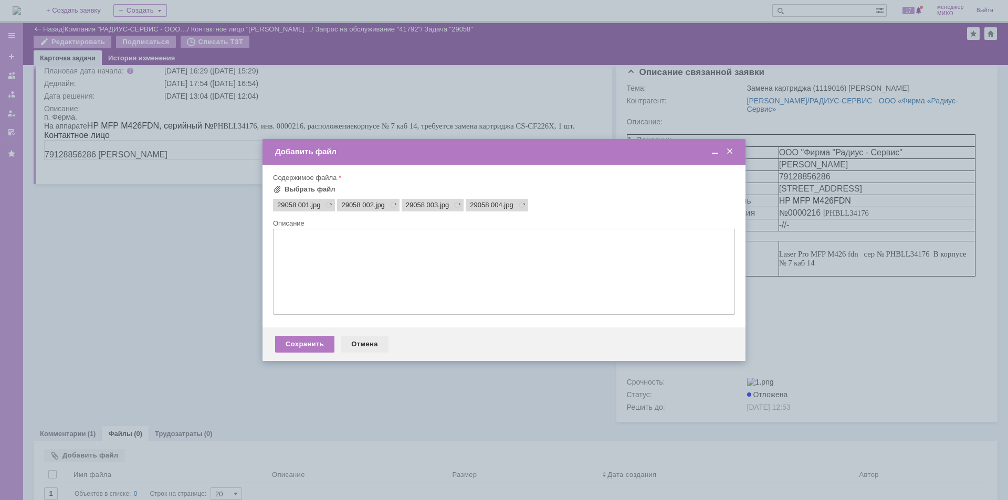
scroll to position [0, 0]
click at [303, 348] on div "Сохранить" at bounding box center [304, 344] width 59 height 17
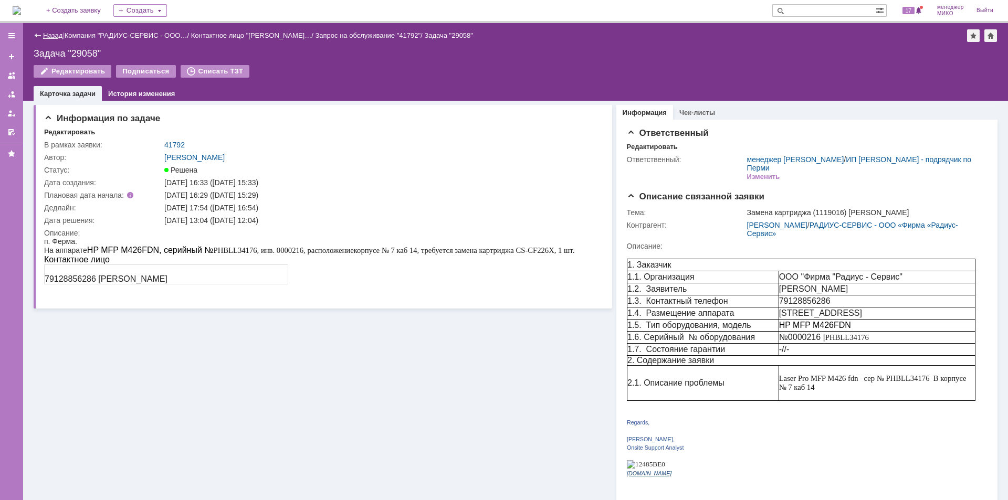
click at [48, 35] on link "Назад" at bounding box center [52, 36] width 19 height 8
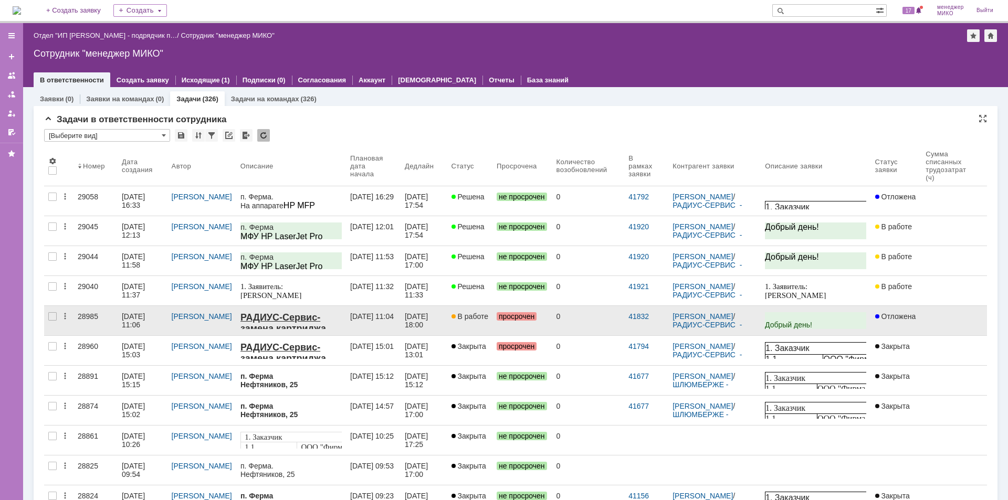
click at [96, 318] on div "28985" at bounding box center [96, 316] width 36 height 8
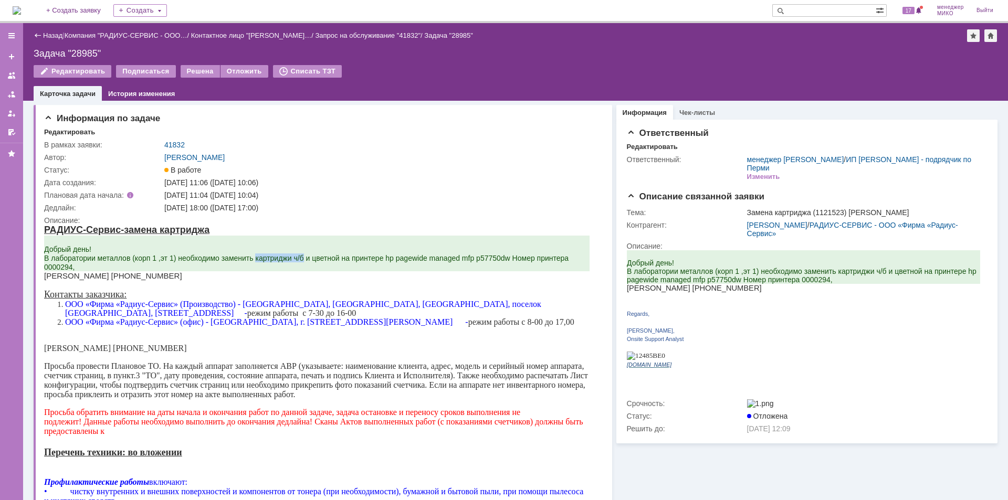
drag, startPoint x: 253, startPoint y: 262, endPoint x: 304, endPoint y: 258, distance: 50.5
click at [304, 258] on span "Добрый день! В лаборатории металлов (корп 1 ,эт 1) необходимо заменить картридж…" at bounding box center [306, 258] width 525 height 26
copy span "картриджи ч/б"
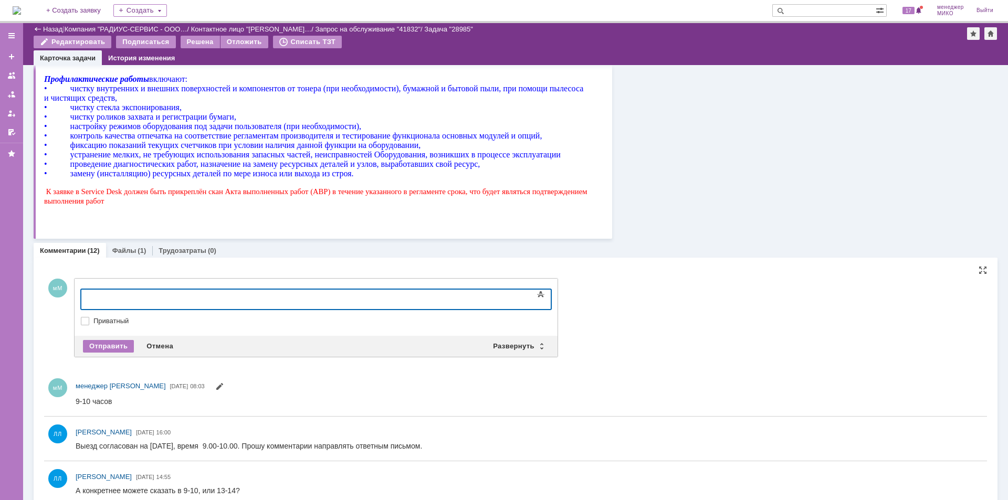
click at [170, 296] on div at bounding box center [166, 298] width 149 height 8
click at [93, 297] on span "картриджи ч/б заменили" at bounding box center [133, 298] width 83 height 8
click at [241, 302] on div "произведен сброс и обновление прошивки, картриджи ч/б заменили" at bounding box center [166, 302] width 149 height 17
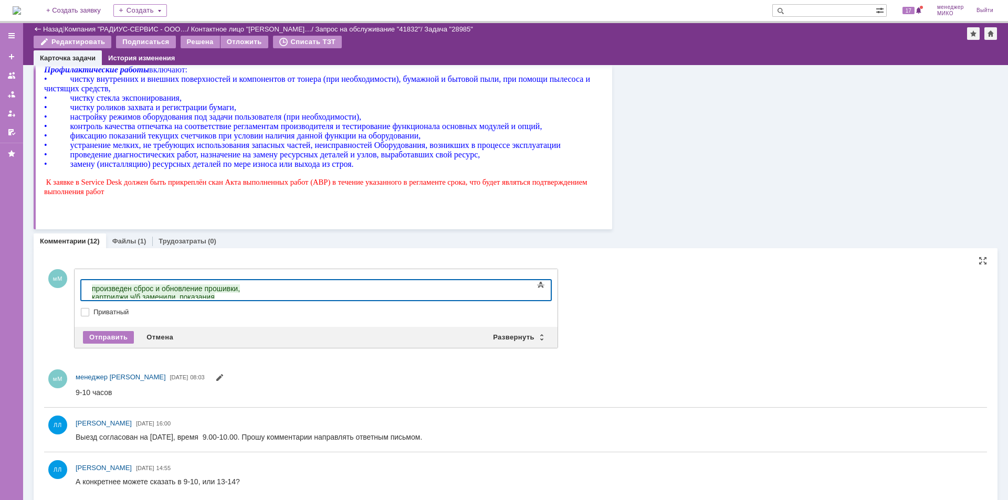
click at [240, 289] on span "произведен сброс и обновление прошивки, картриджи ч/б заменили, показания счетч…" at bounding box center [166, 297] width 148 height 25
click at [241, 290] on div "произведен сброс и обновление прошивки, картриджи ч/б заменили, показания счетч…" at bounding box center [166, 297] width 149 height 25
click at [122, 336] on div "Отправить" at bounding box center [108, 337] width 51 height 13
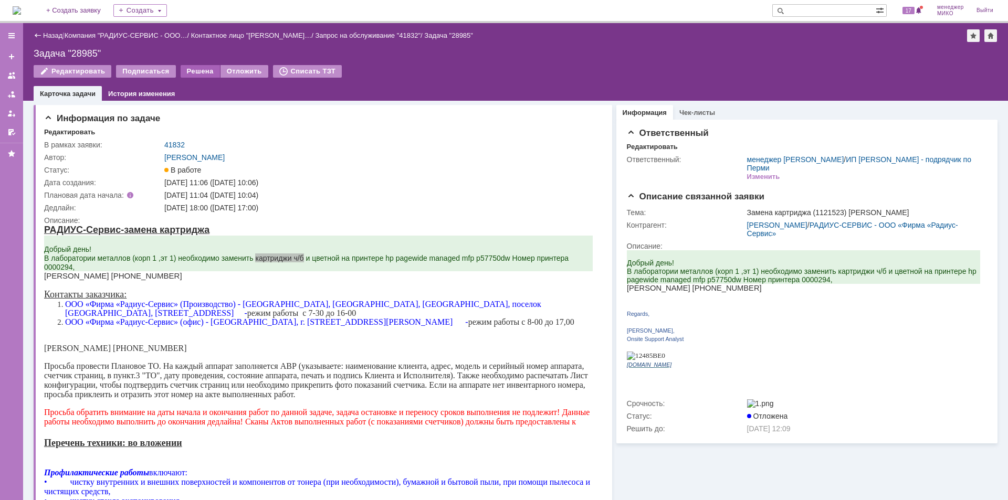
click at [198, 72] on div "Решена" at bounding box center [200, 71] width 39 height 13
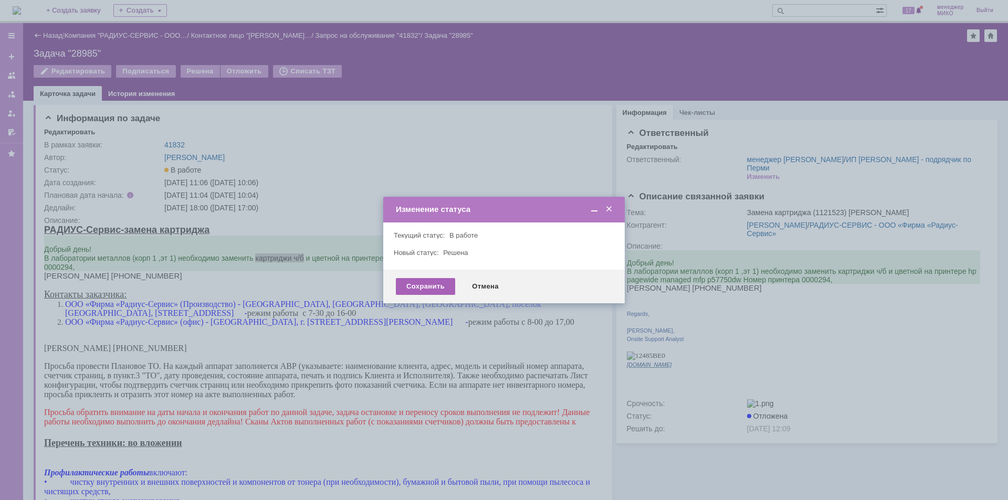
click at [428, 286] on div "Сохранить" at bounding box center [425, 286] width 59 height 17
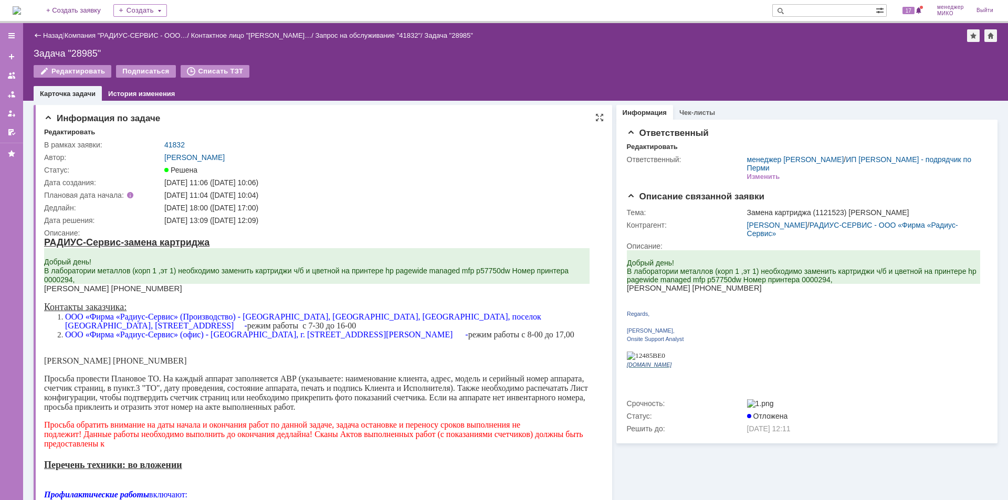
click at [195, 123] on div "Информация по задаче" at bounding box center [324, 118] width 560 height 11
click at [364, 471] on div "Перечень техники: во вложении" at bounding box center [317, 465] width 546 height 11
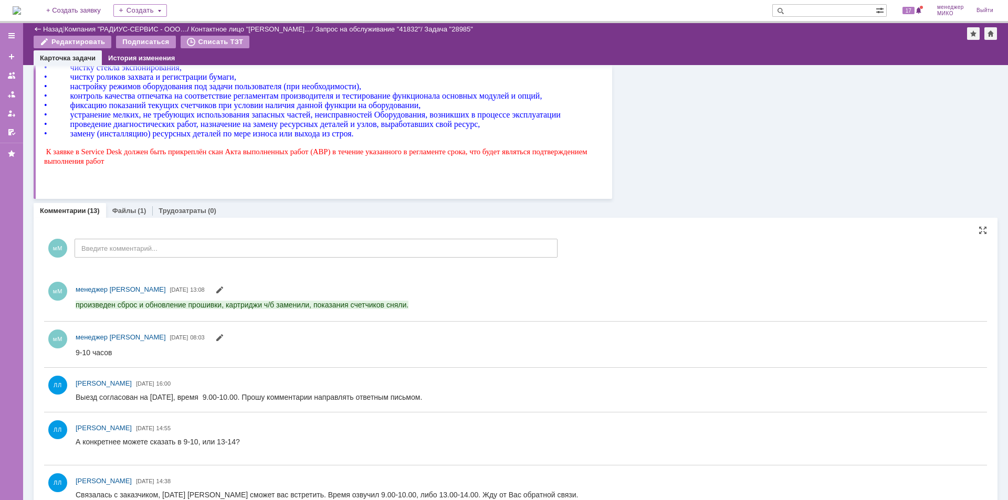
click at [47, 25] on div "Назад | Компания "РАДИУС-СЕРВИС - ООО… / Контактное лицо "Roman Vorobev… / Запр…" at bounding box center [516, 29] width 964 height 13
click at [116, 205] on div "Файлы (1)" at bounding box center [129, 210] width 47 height 15
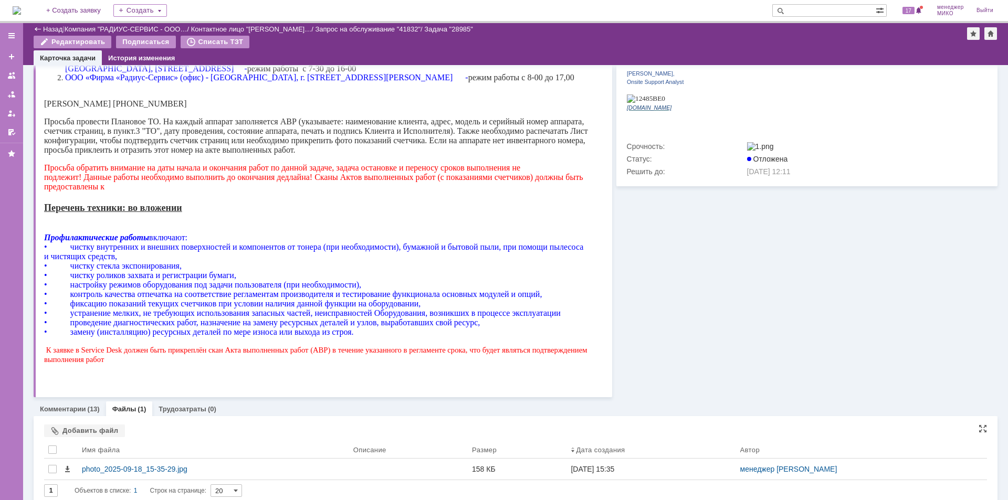
scroll to position [232, 0]
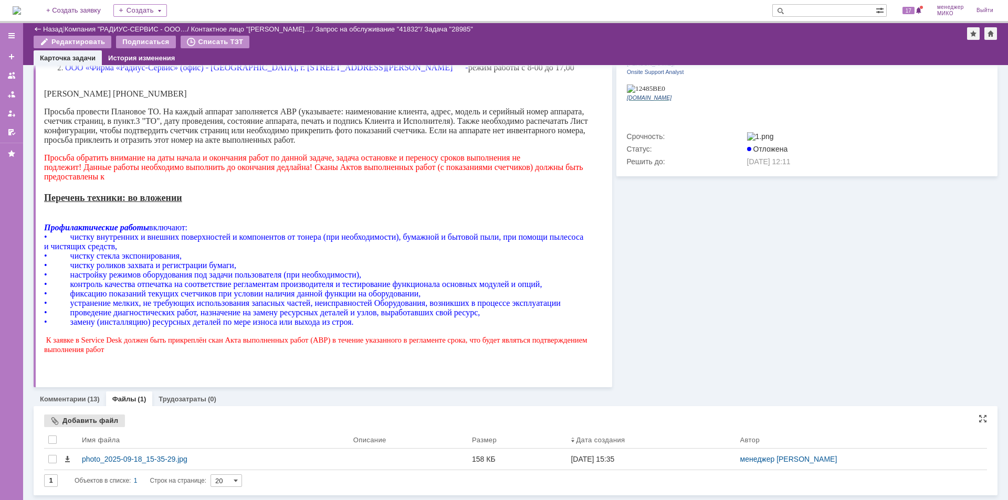
click at [77, 422] on div "Добавить файл" at bounding box center [84, 421] width 81 height 13
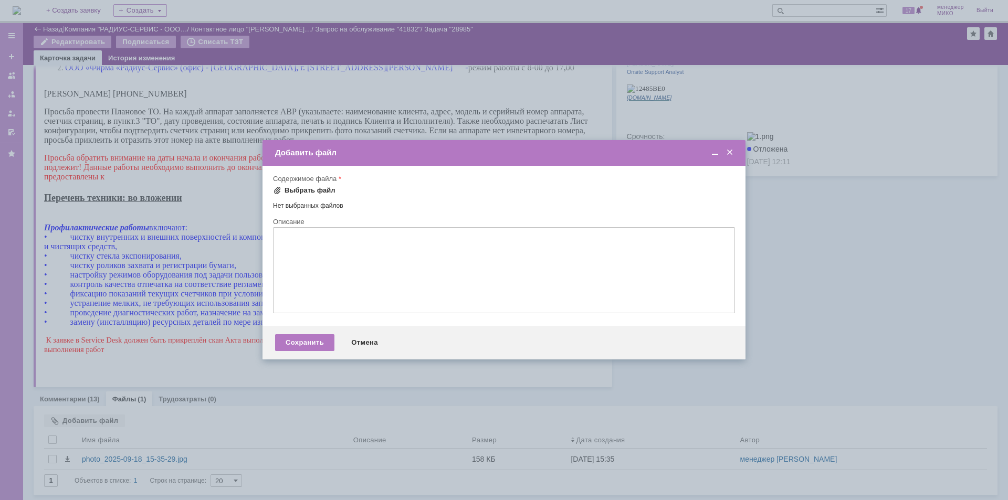
click at [292, 190] on div "Выбрать файл" at bounding box center [310, 190] width 51 height 8
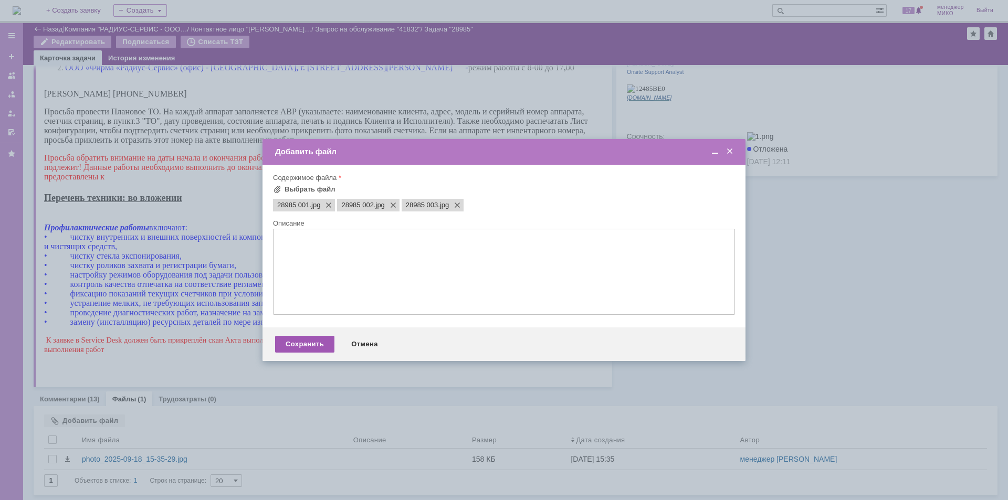
scroll to position [0, 0]
click at [293, 338] on div "Сохранить" at bounding box center [304, 344] width 59 height 17
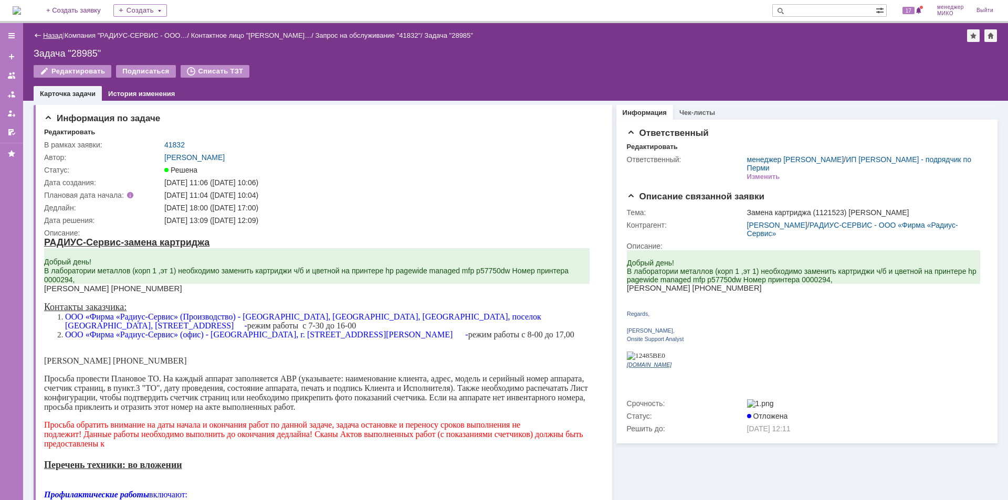
click at [51, 35] on link "Назад" at bounding box center [52, 36] width 19 height 8
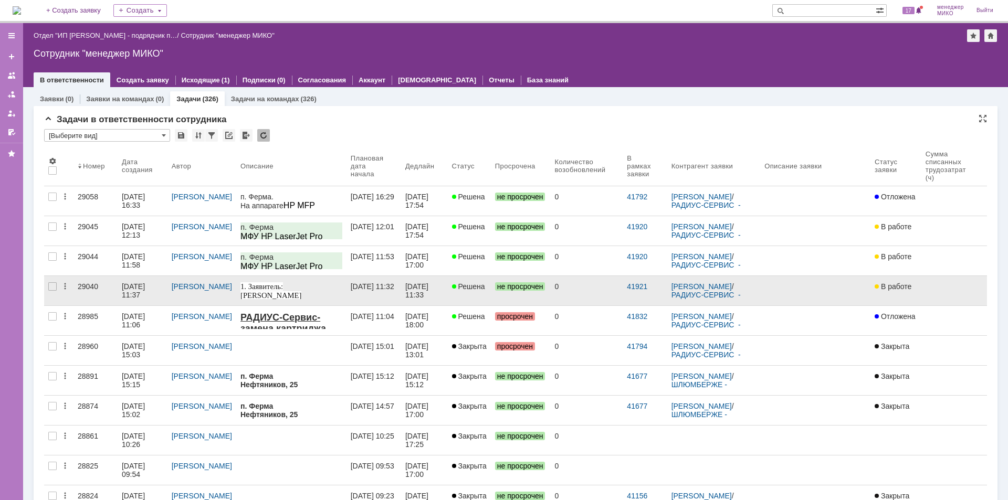
click at [88, 289] on div "29040" at bounding box center [96, 287] width 36 height 8
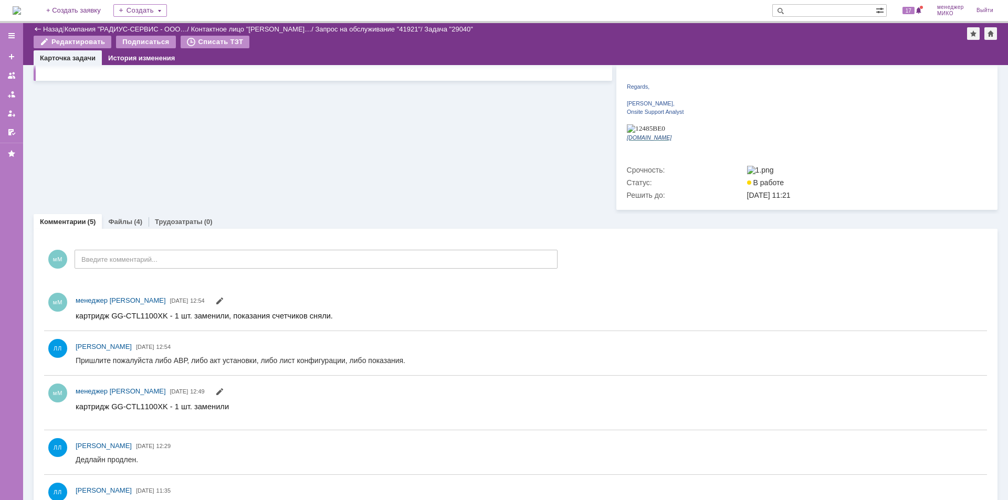
scroll to position [231, 0]
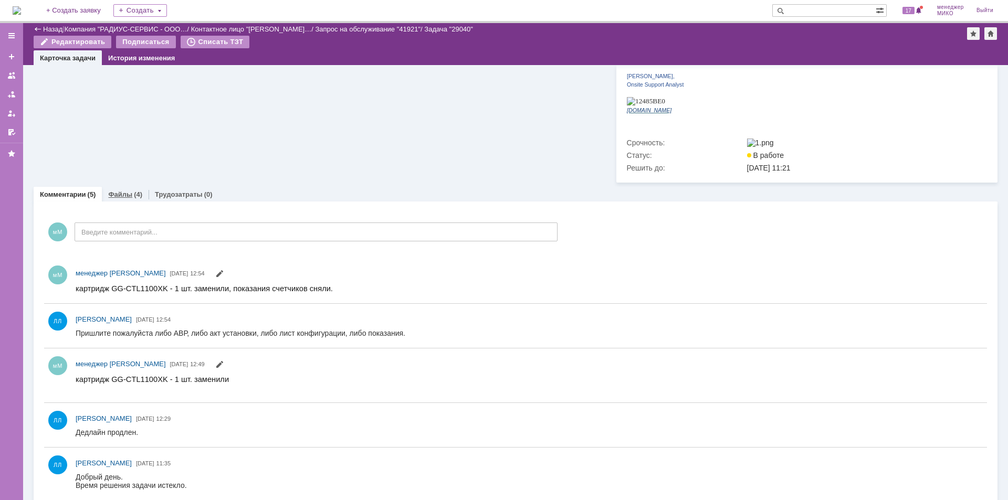
click at [117, 191] on link "Файлы" at bounding box center [120, 195] width 24 height 8
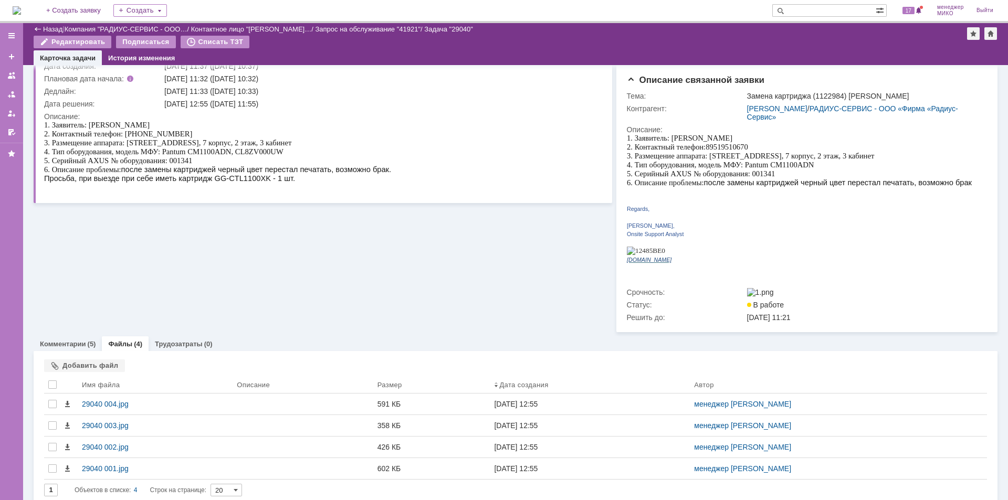
scroll to position [77, 0]
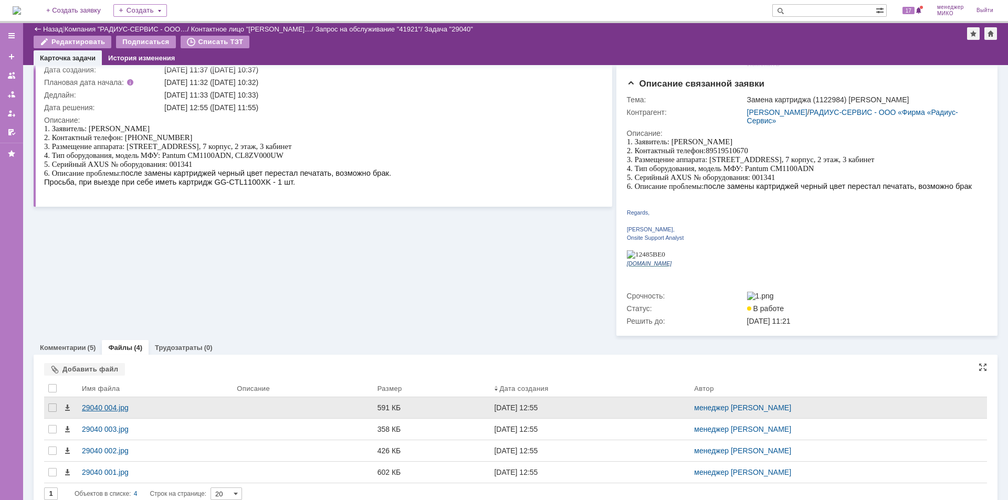
click at [107, 404] on div "29040 004.jpg" at bounding box center [155, 408] width 147 height 8
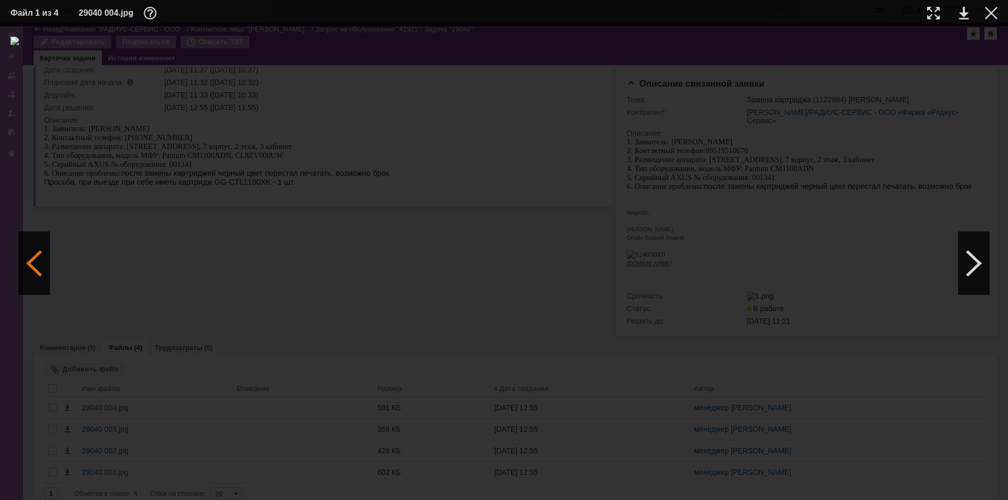
click at [41, 272] on div at bounding box center [34, 263] width 32 height 63
click at [992, 16] on div at bounding box center [991, 13] width 13 height 13
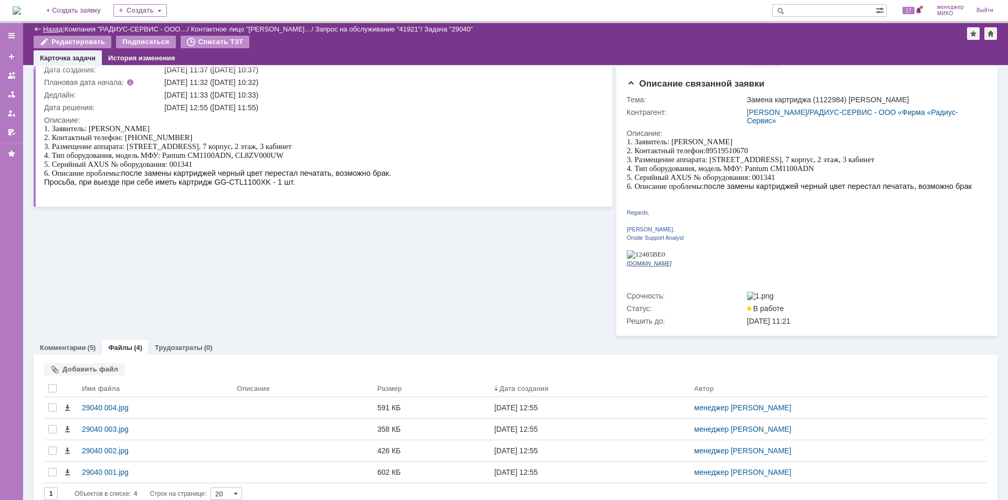
click at [52, 30] on link "Назад" at bounding box center [52, 29] width 19 height 8
